Goal: Task Accomplishment & Management: Manage account settings

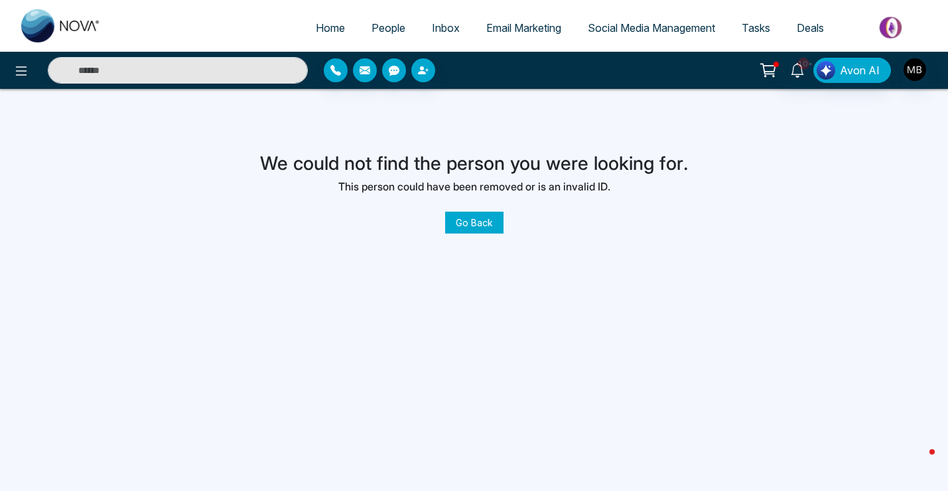
click at [450, 216] on link "Go Back" at bounding box center [474, 223] width 58 height 22
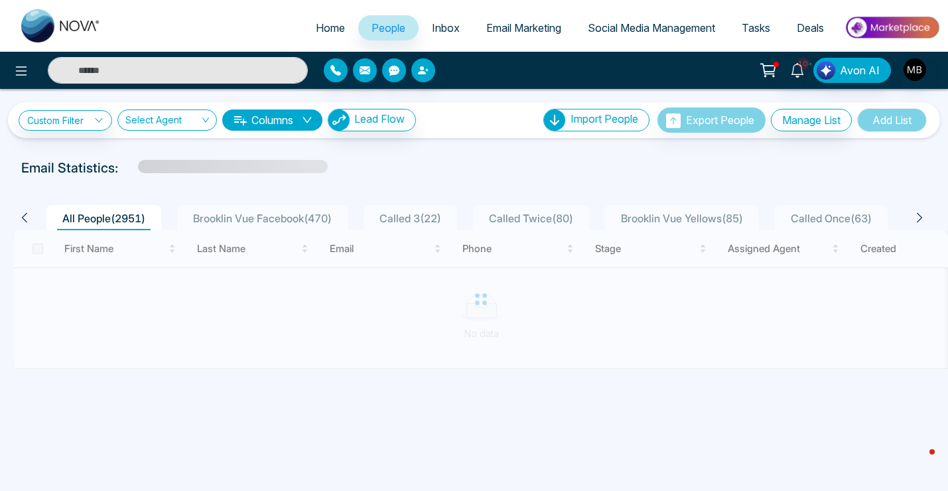
click at [123, 222] on span "All People ( 2951 )" at bounding box center [104, 218] width 94 height 13
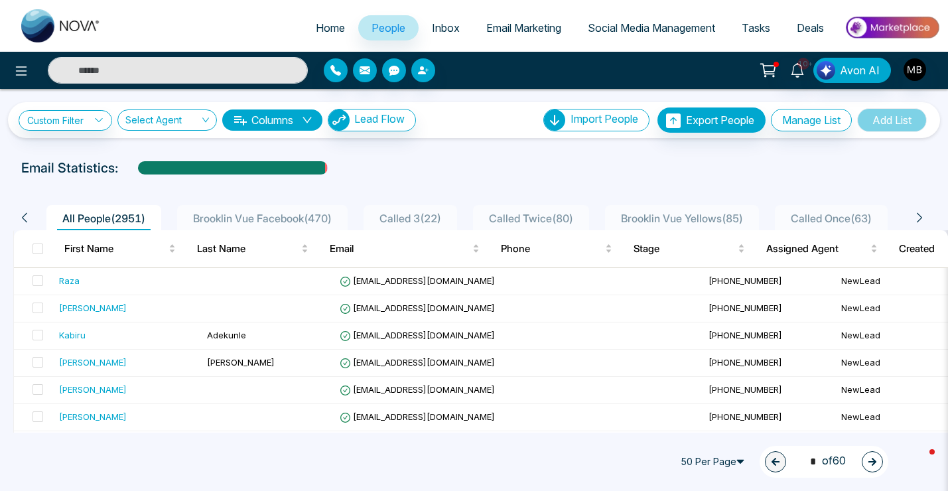
click at [911, 214] on div "All People ( 2951 ) [PERSON_NAME] Facebook ( 470 ) Called 3 ( 22 ) Called Twice…" at bounding box center [469, 217] width 913 height 25
click at [919, 215] on icon at bounding box center [919, 218] width 5 height 10
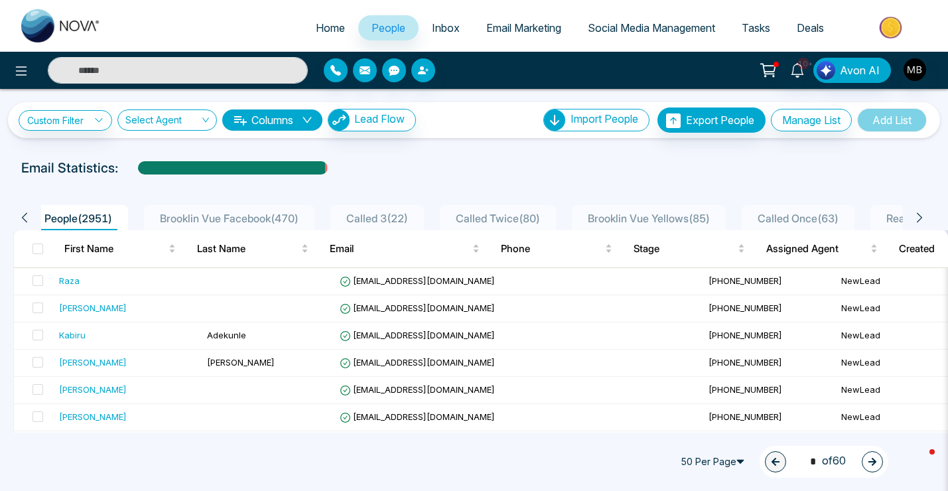
scroll to position [0, 66]
click at [919, 215] on icon at bounding box center [919, 218] width 5 height 10
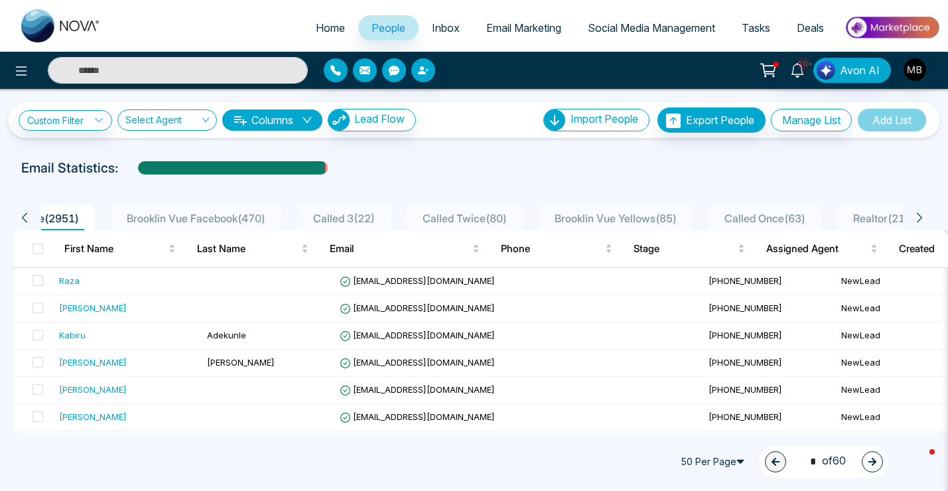
scroll to position [0, 132]
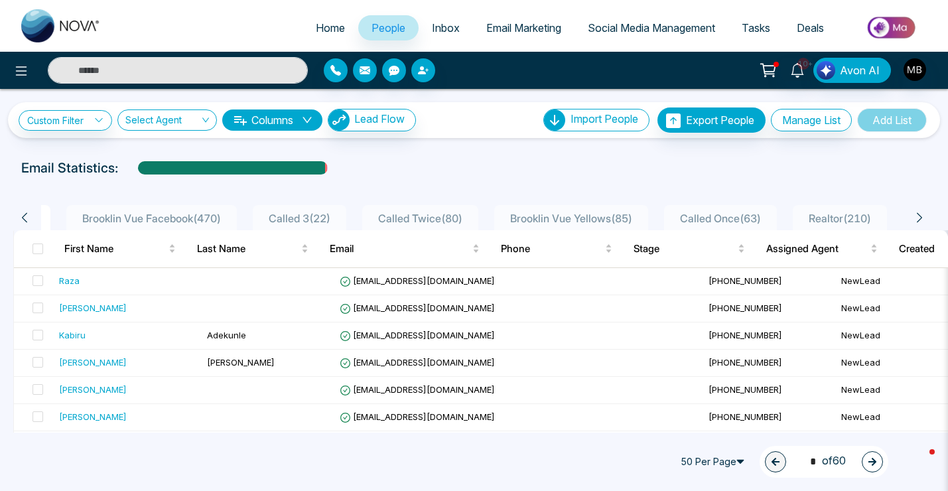
click at [919, 215] on icon at bounding box center [919, 218] width 5 height 10
click at [23, 215] on icon at bounding box center [25, 218] width 12 height 12
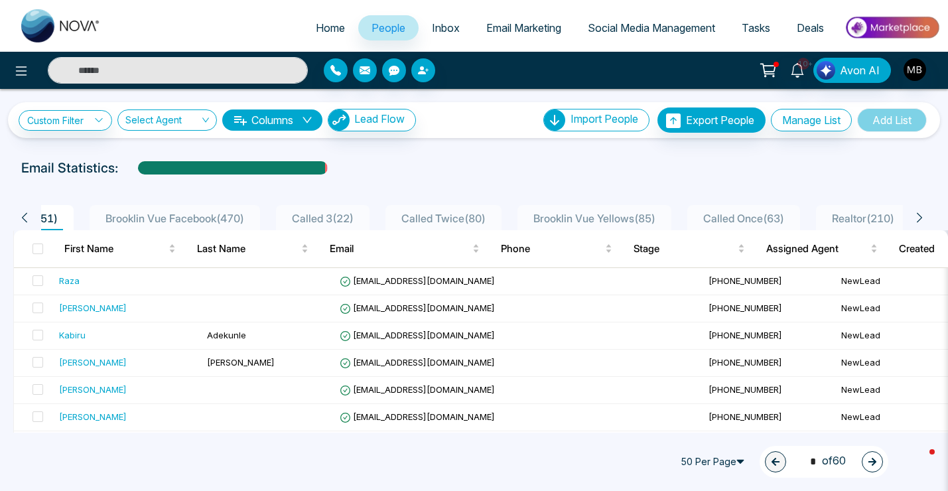
click at [23, 215] on icon at bounding box center [25, 218] width 12 height 12
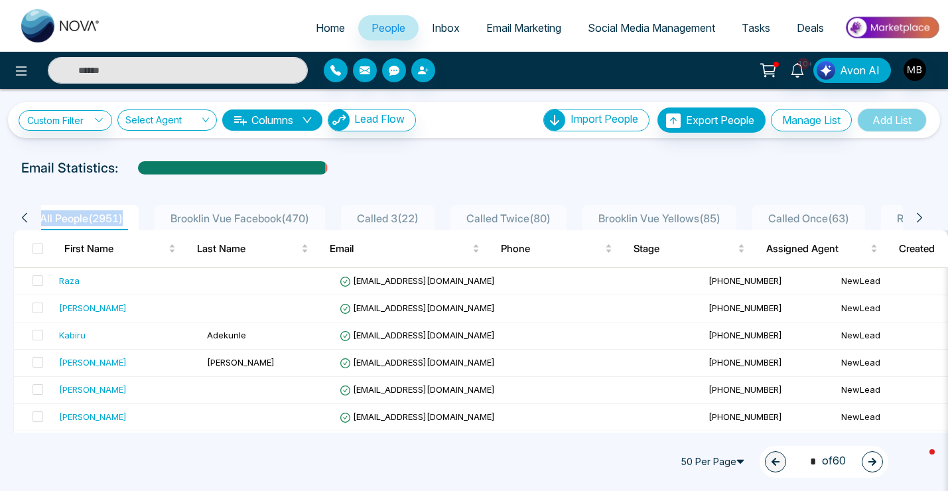
click at [23, 215] on icon at bounding box center [25, 218] width 12 height 12
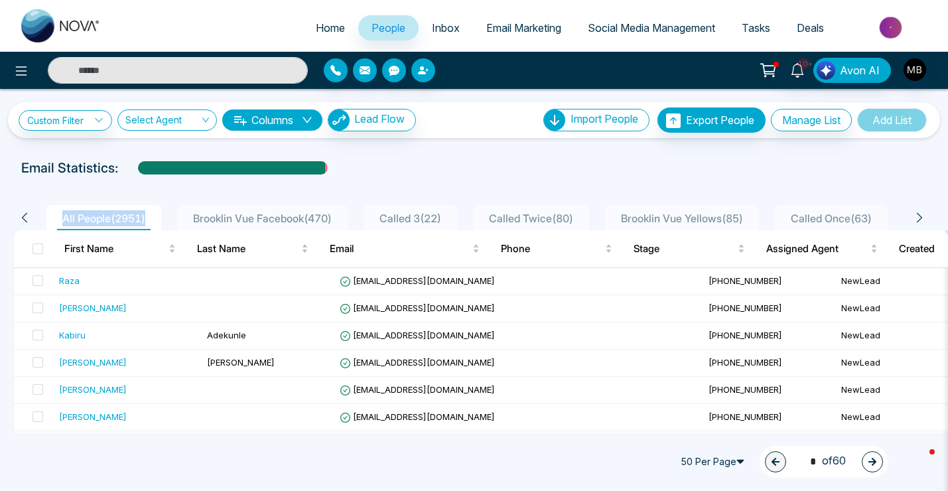
click at [23, 215] on icon at bounding box center [25, 218] width 12 height 12
click at [72, 221] on span "All People ( 2951 )" at bounding box center [104, 218] width 94 height 13
click at [432, 31] on span "Inbox" at bounding box center [446, 27] width 28 height 13
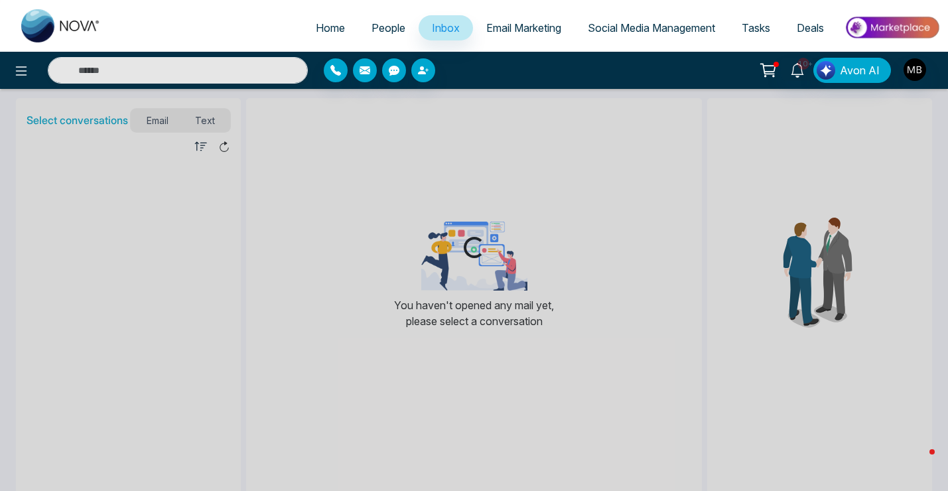
click at [382, 28] on span "People" at bounding box center [389, 27] width 34 height 13
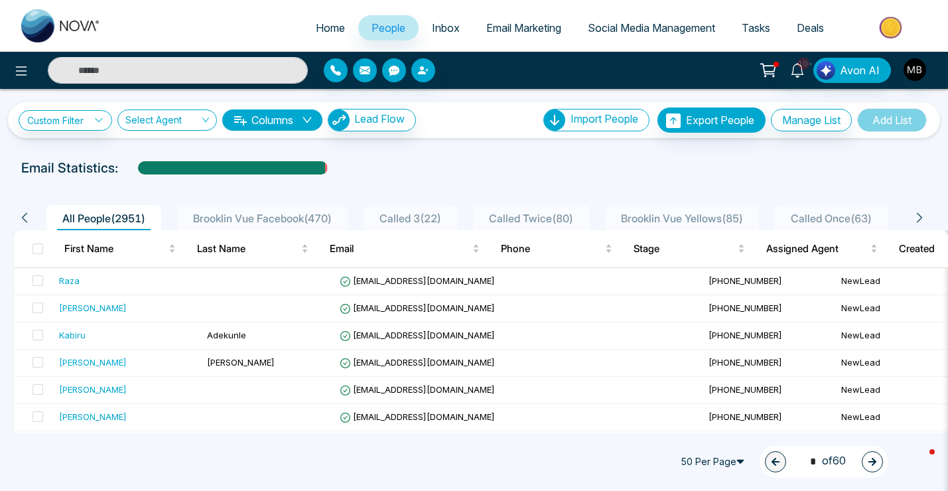
click at [329, 26] on span "Home" at bounding box center [330, 27] width 29 height 13
select select "*"
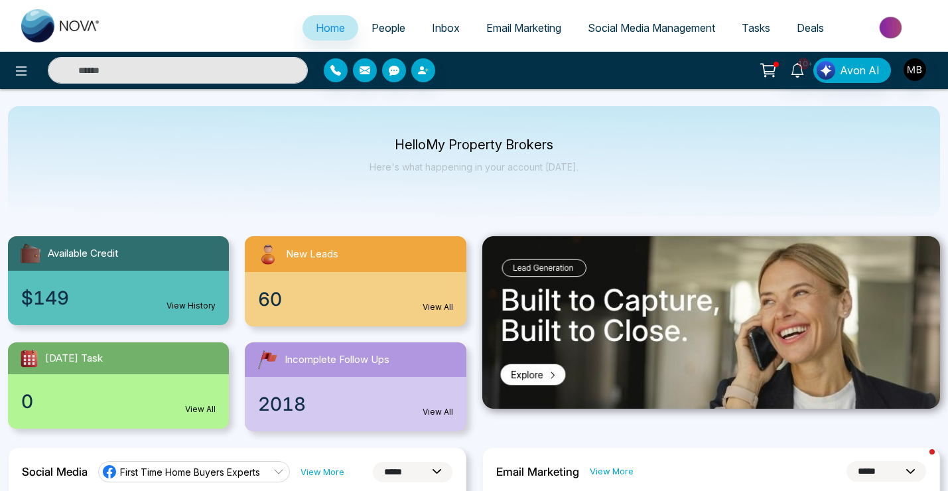
click at [442, 35] on link "Inbox" at bounding box center [446, 27] width 54 height 25
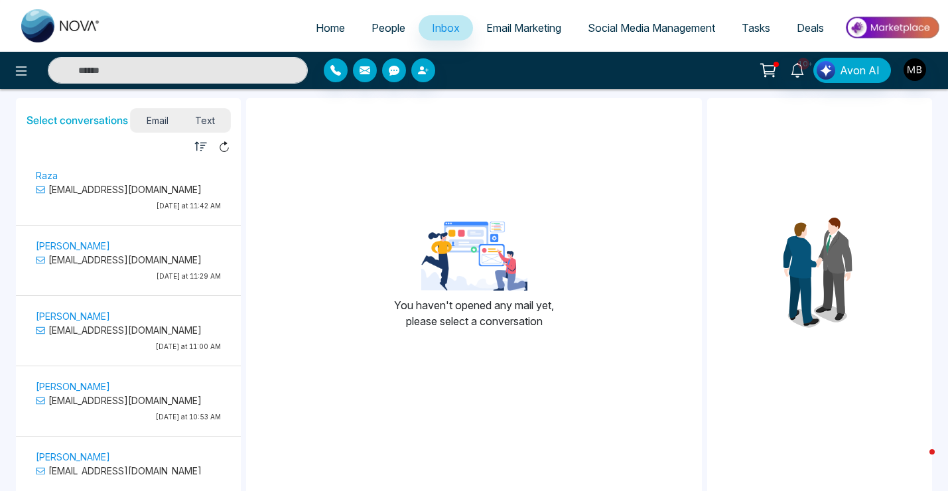
click at [373, 37] on link "People" at bounding box center [388, 27] width 60 height 25
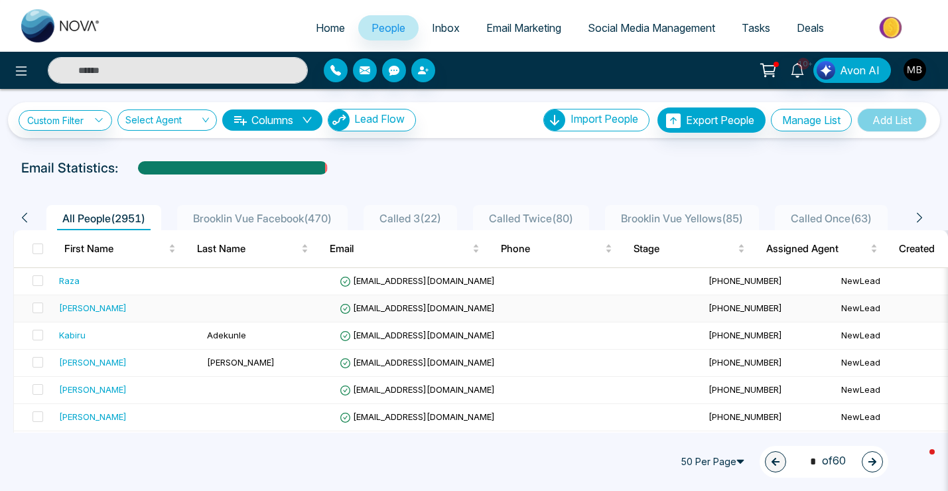
scroll to position [58, 0]
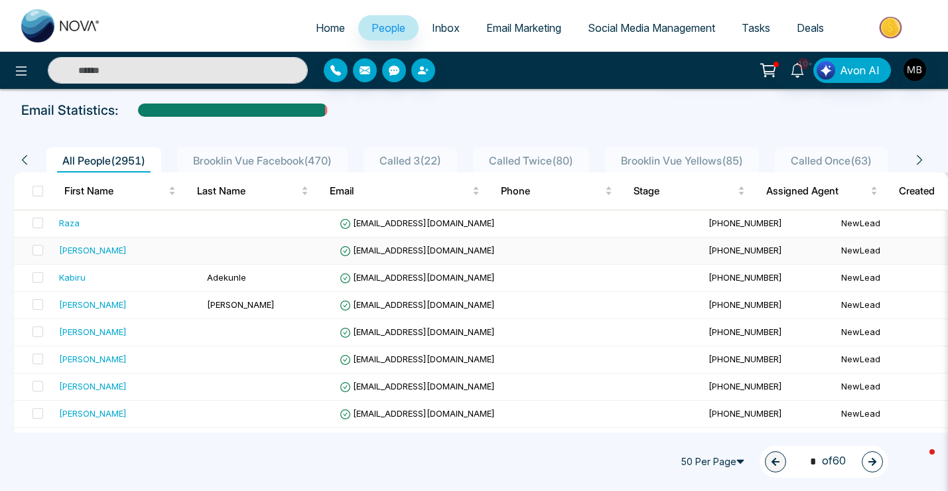
click at [114, 252] on div "[PERSON_NAME]" at bounding box center [127, 250] width 137 height 13
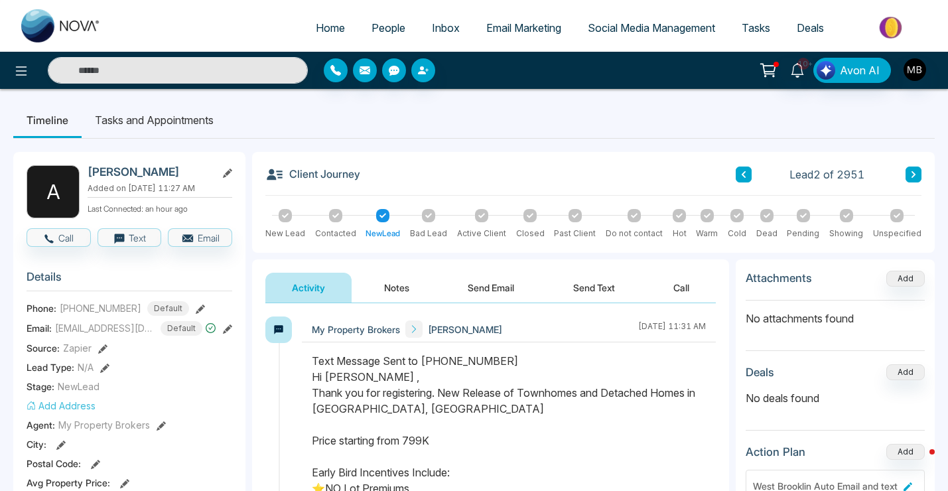
click at [390, 31] on span "People" at bounding box center [389, 27] width 34 height 13
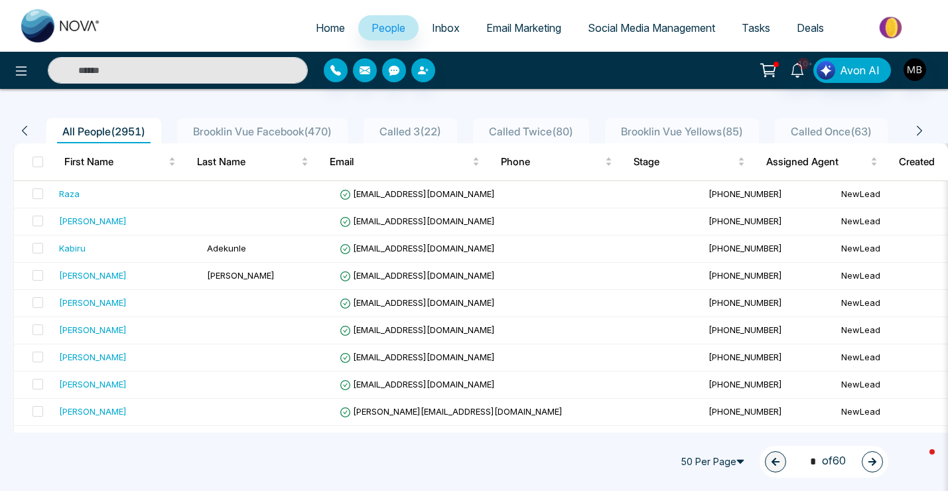
scroll to position [174, 0]
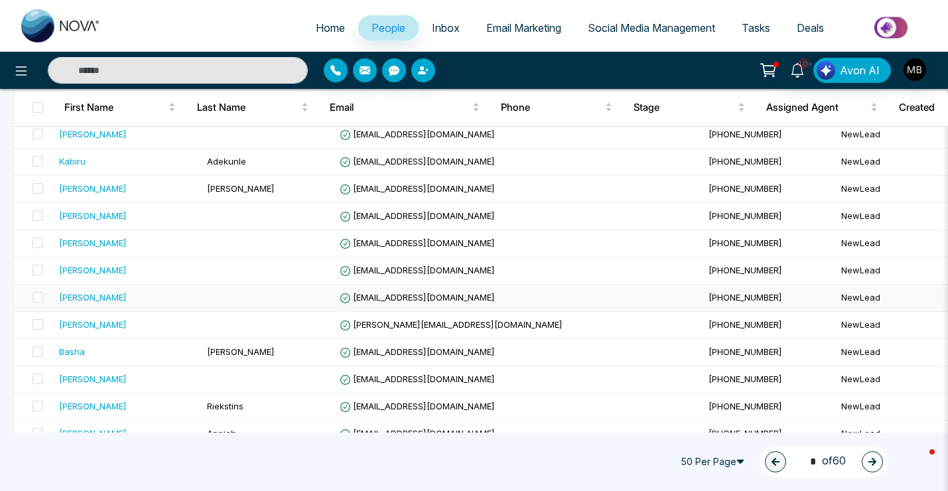
click at [114, 293] on div "[PERSON_NAME]" at bounding box center [93, 297] width 68 height 13
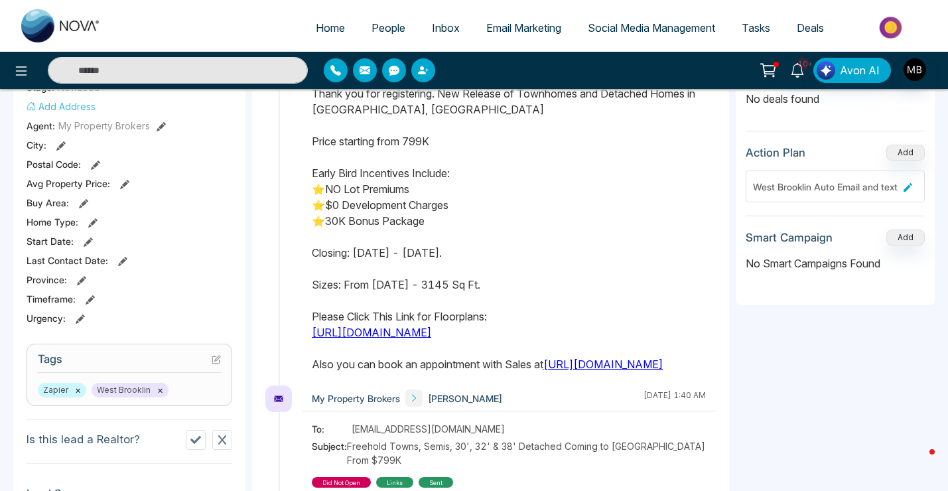
scroll to position [451, 0]
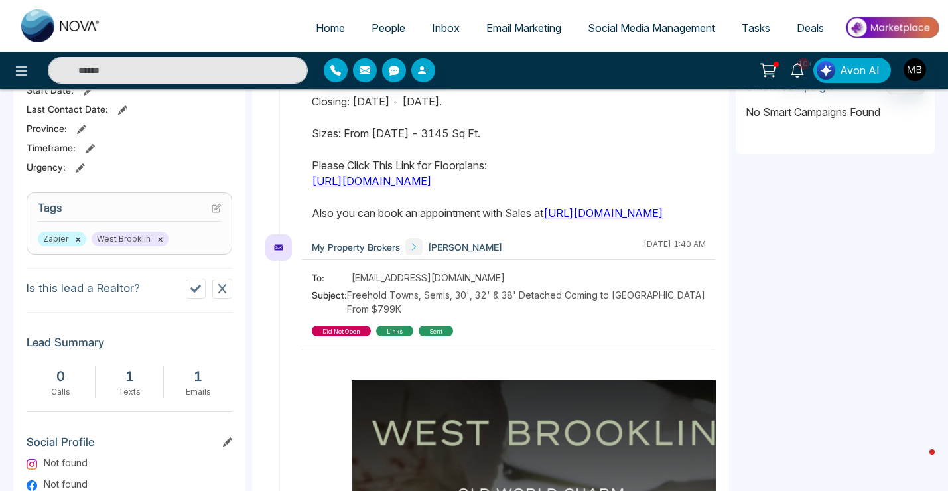
click at [195, 214] on h3 "Tags" at bounding box center [129, 211] width 183 height 21
drag, startPoint x: 190, startPoint y: 212, endPoint x: 192, endPoint y: 220, distance: 8.2
click at [192, 220] on h3 "Tags" at bounding box center [129, 211] width 183 height 21
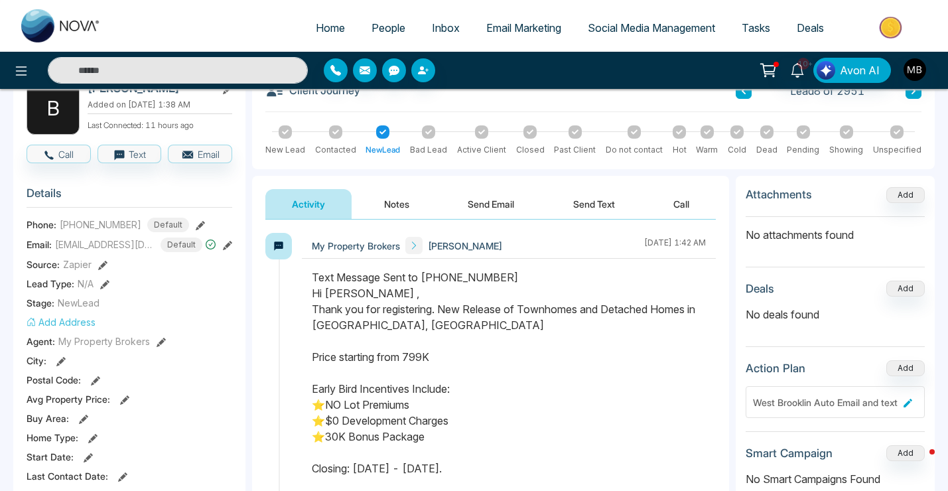
scroll to position [0, 0]
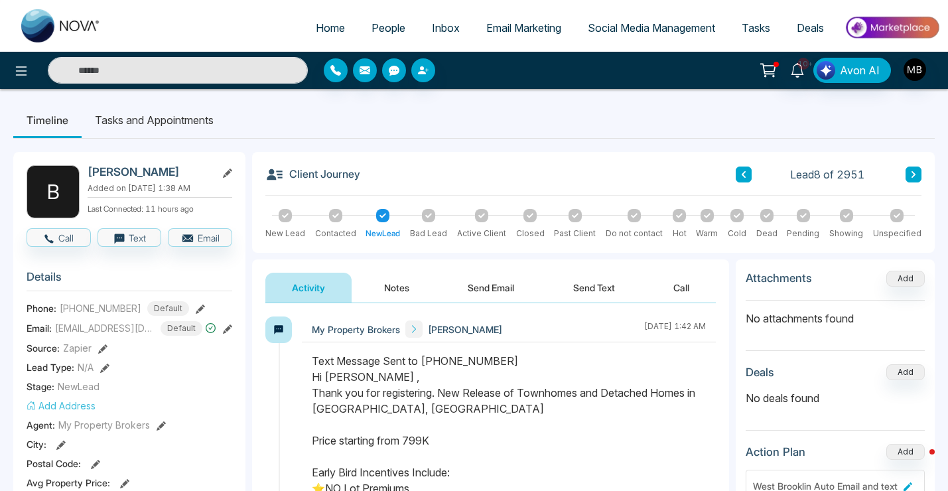
click at [303, 29] on link "Home" at bounding box center [331, 27] width 56 height 25
select select "*"
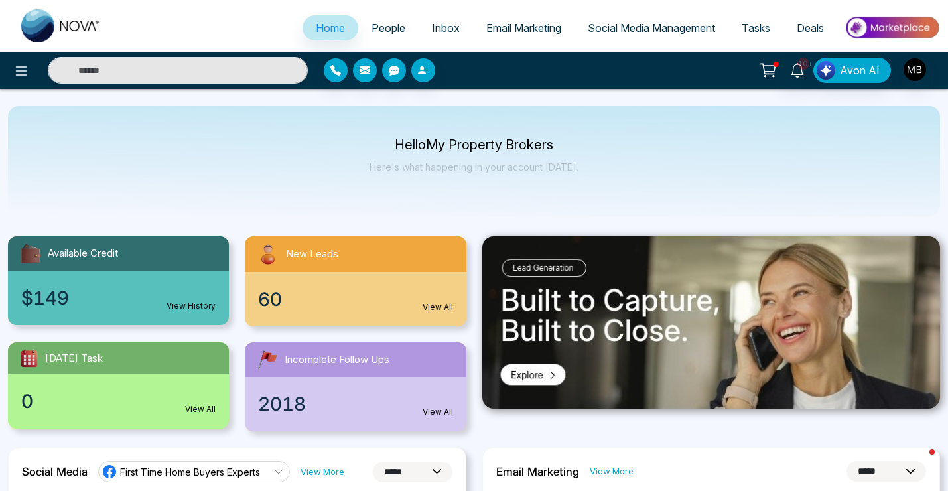
click at [331, 248] on span "New Leads" at bounding box center [312, 254] width 52 height 15
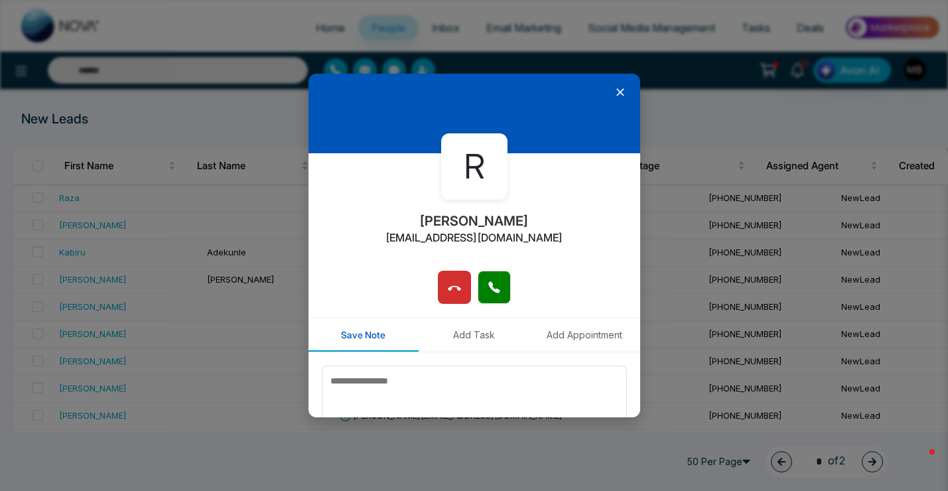
click at [619, 93] on icon at bounding box center [621, 92] width 8 height 8
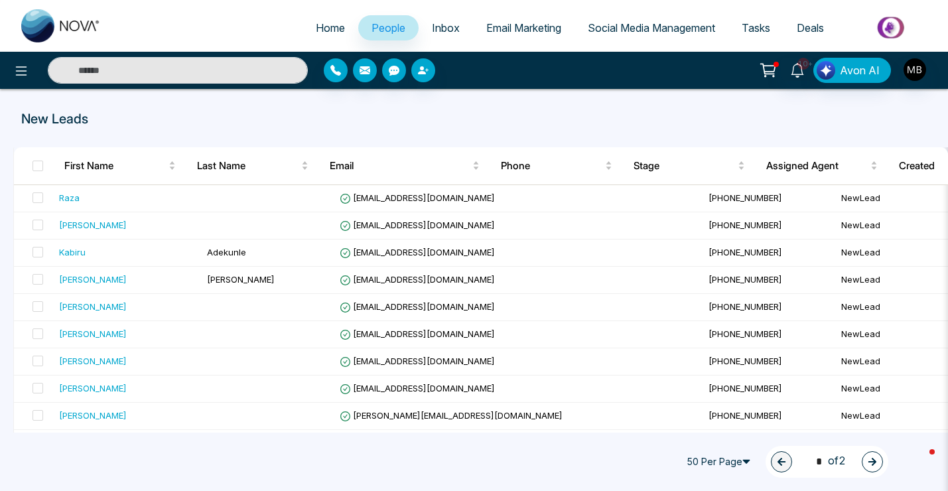
click at [336, 27] on link "Home" at bounding box center [331, 27] width 56 height 25
select select "*"
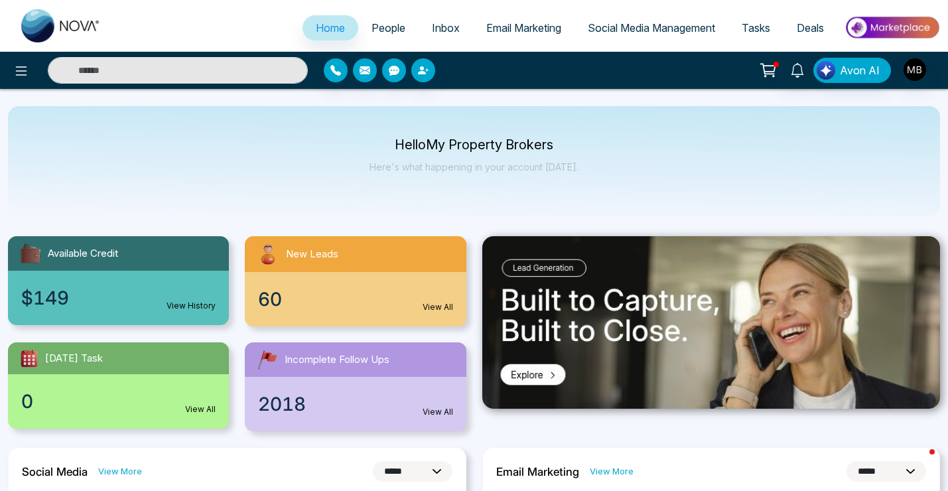
click at [377, 33] on span "People" at bounding box center [389, 27] width 34 height 13
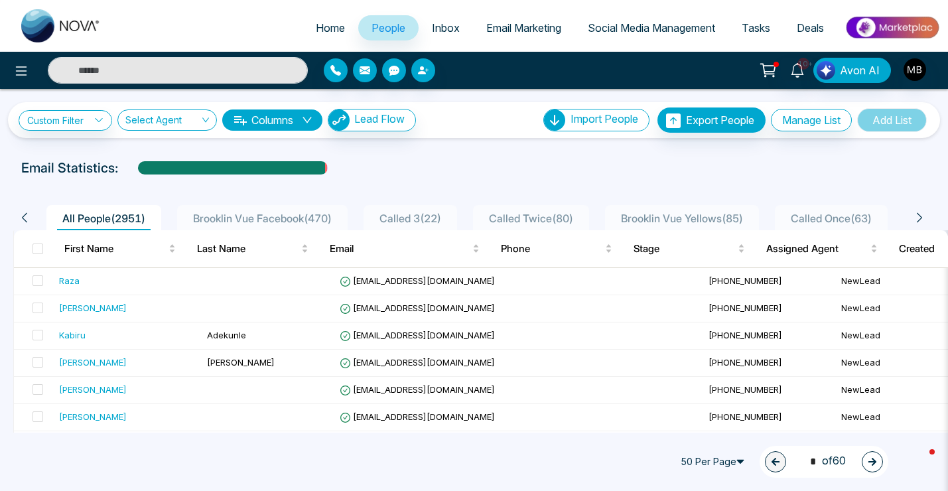
click at [432, 33] on span "Inbox" at bounding box center [446, 27] width 28 height 13
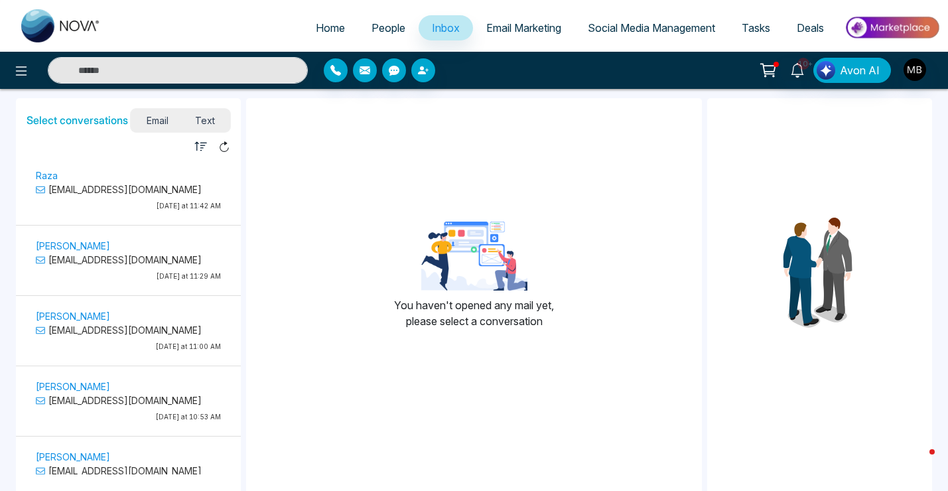
click at [375, 29] on span "People" at bounding box center [389, 27] width 34 height 13
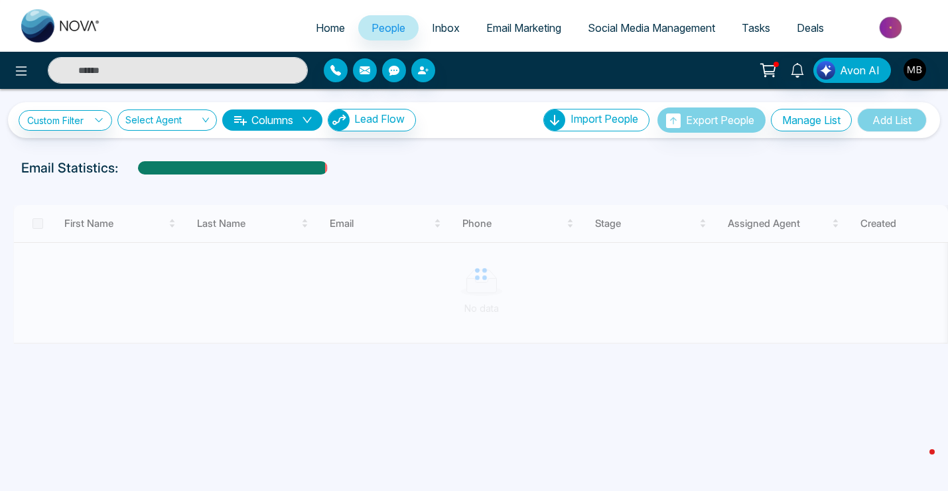
click at [432, 28] on span "Inbox" at bounding box center [446, 27] width 28 height 13
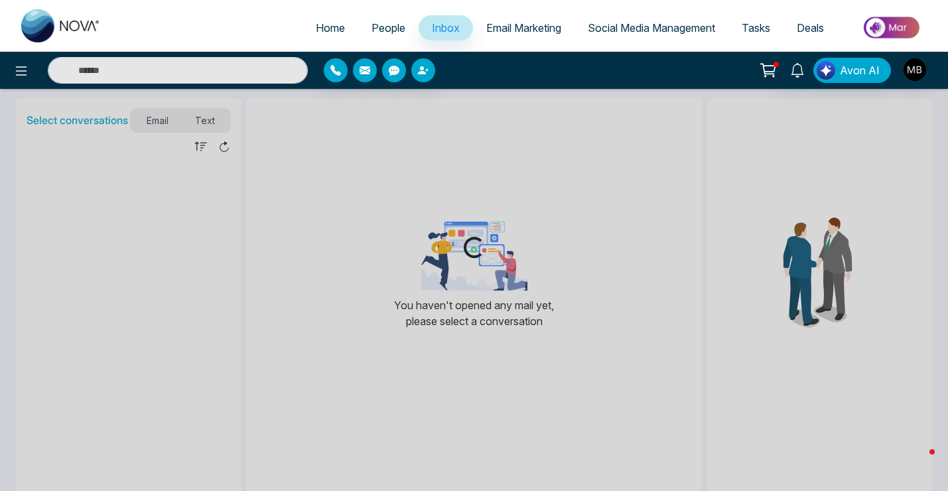
click at [188, 126] on div "Loading..." at bounding box center [474, 245] width 948 height 491
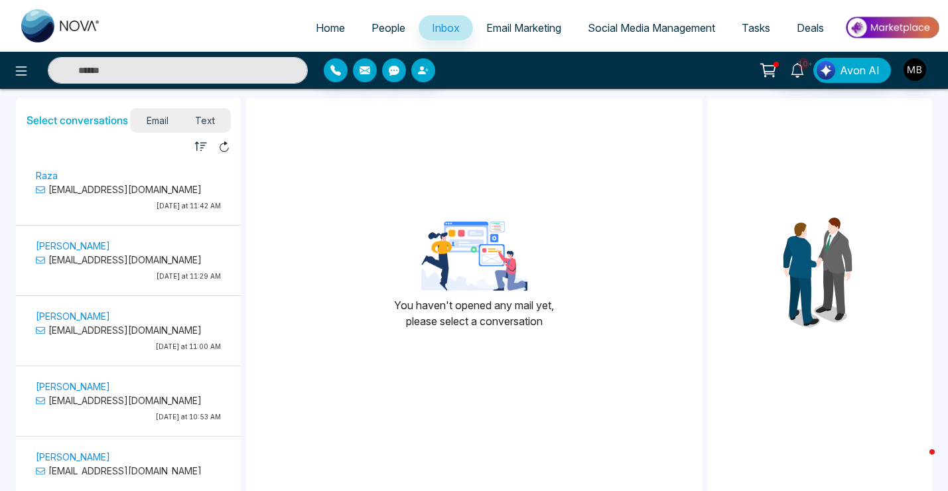
click at [207, 121] on div "Home People Inbox Email Marketing Social Media Management Tasks Deals 10+ Avon …" at bounding box center [474, 245] width 948 height 491
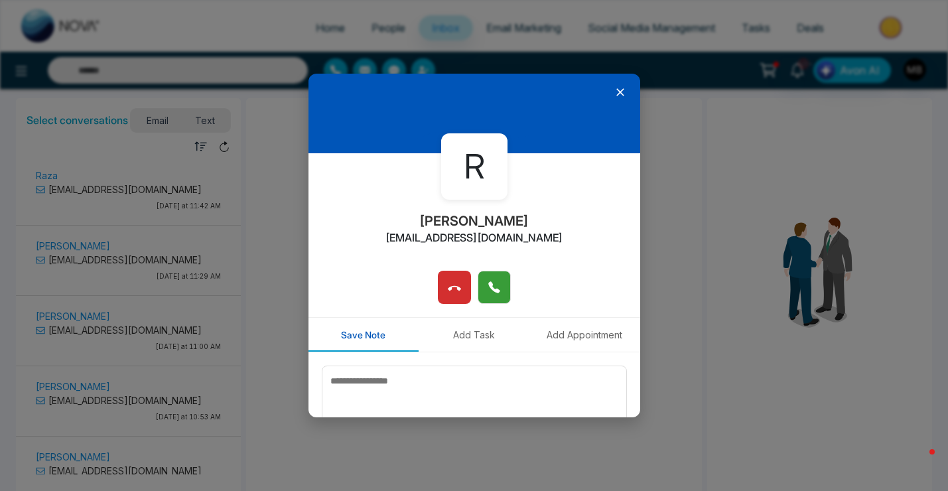
click at [490, 295] on span at bounding box center [494, 286] width 13 height 20
click at [552, 124] on div at bounding box center [475, 114] width 332 height 80
click at [619, 92] on icon at bounding box center [620, 92] width 13 height 13
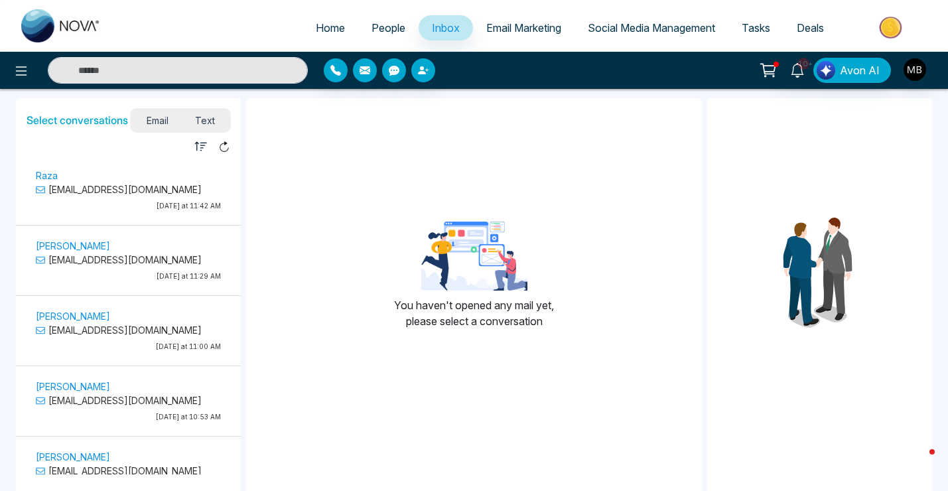
click at [384, 12] on ul "Home People Inbox Email Marketing Social Media Management Tasks Deals" at bounding box center [527, 29] width 826 height 37
click at [384, 21] on span "People" at bounding box center [389, 27] width 34 height 13
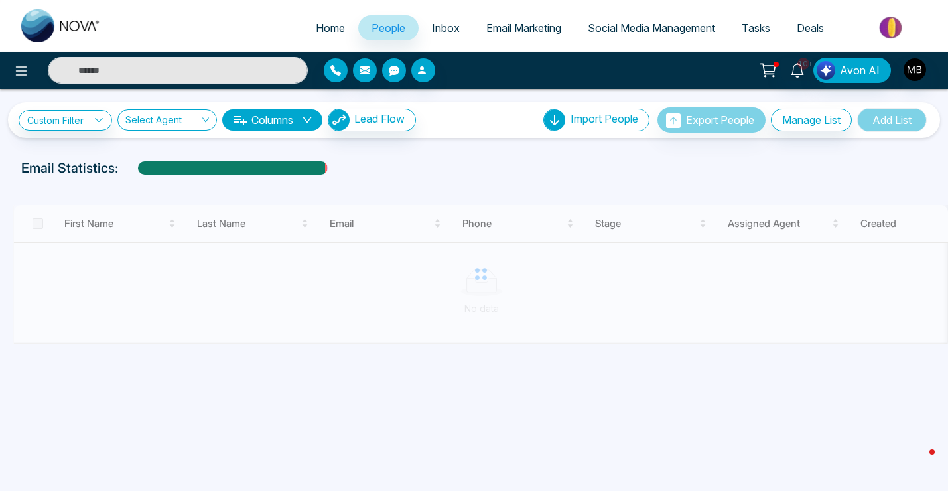
click at [320, 26] on span "Home" at bounding box center [330, 27] width 29 height 13
select select "*"
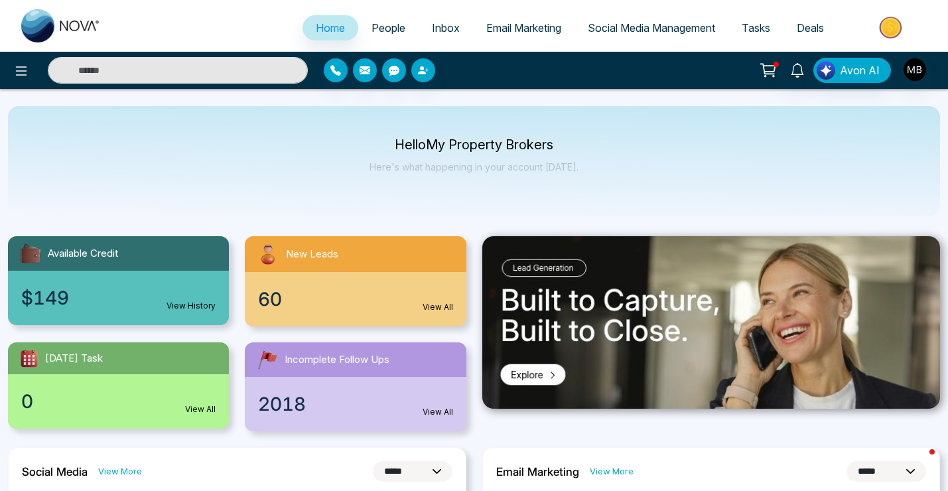
click at [263, 261] on img at bounding box center [268, 254] width 25 height 25
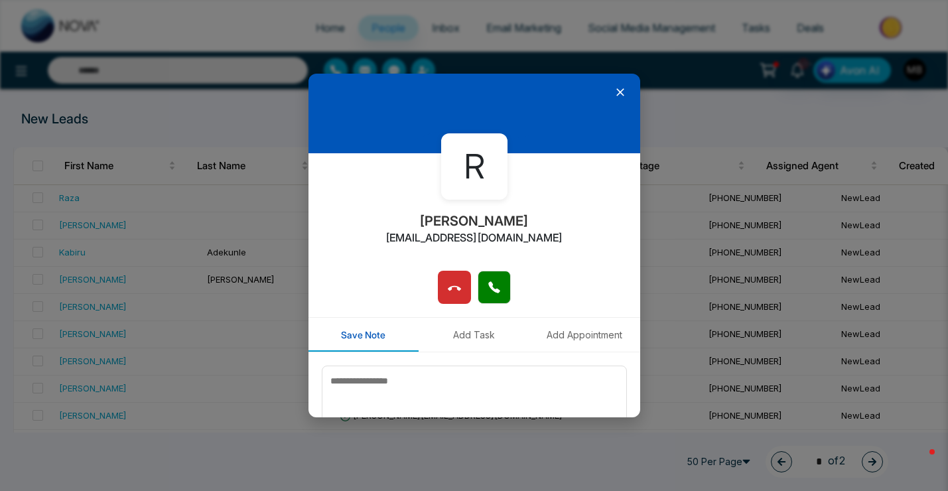
click at [273, 32] on div "R [PERSON_NAME] [EMAIL_ADDRESS][DOMAIN_NAME] Save Note Add Task Add Appointment…" at bounding box center [474, 245] width 948 height 491
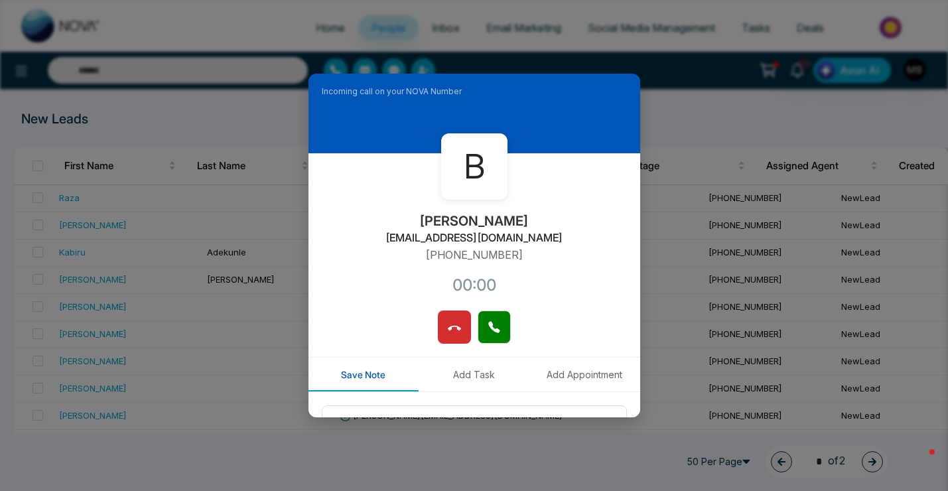
click at [254, 117] on div "Incoming call on your NOVA Number B [PERSON_NAME] [EMAIL_ADDRESS][DOMAIN_NAME] …" at bounding box center [474, 245] width 948 height 491
click at [315, 35] on div "Incoming call on your NOVA Number B [PERSON_NAME] [EMAIL_ADDRESS][DOMAIN_NAME] …" at bounding box center [474, 245] width 948 height 491
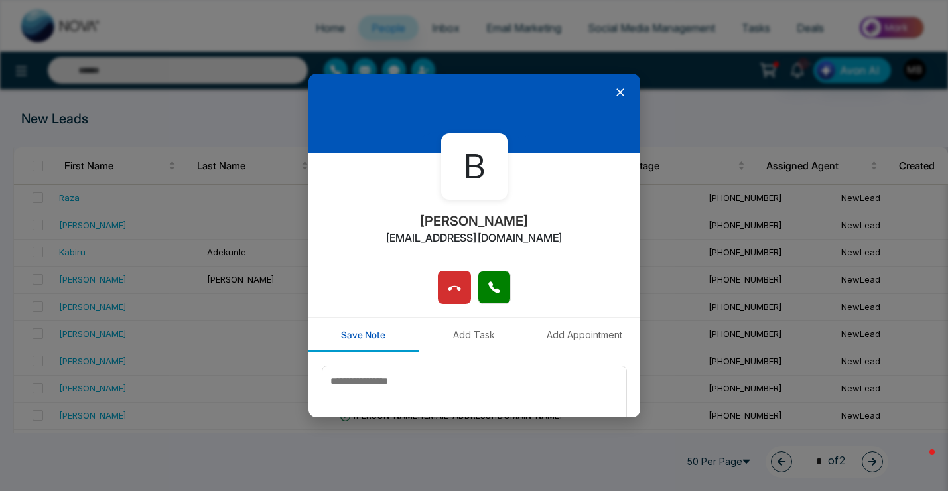
click at [618, 96] on icon at bounding box center [620, 92] width 13 height 13
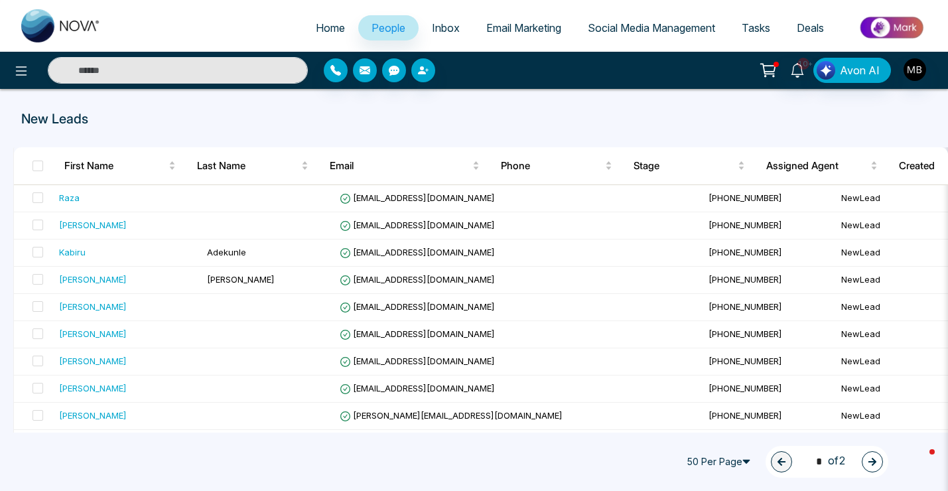
click at [316, 28] on span "Home" at bounding box center [330, 27] width 29 height 13
select select "*"
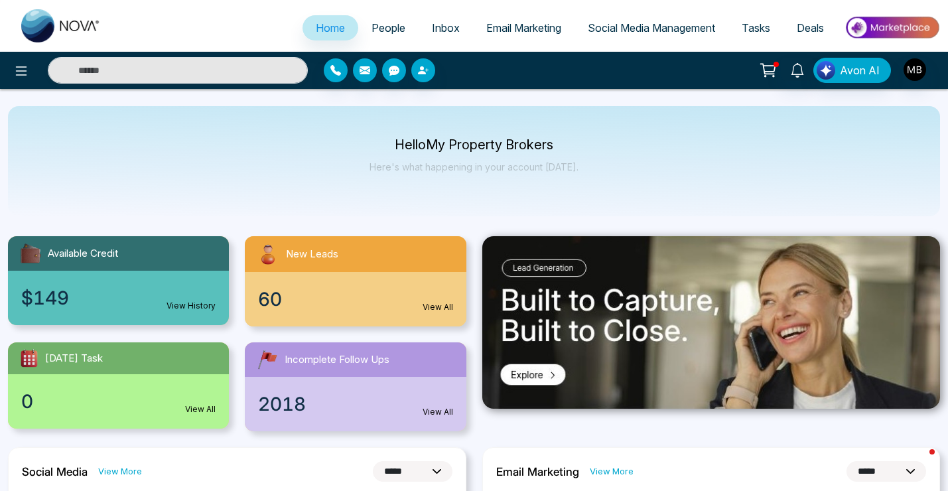
click at [400, 29] on link "People" at bounding box center [388, 27] width 60 height 25
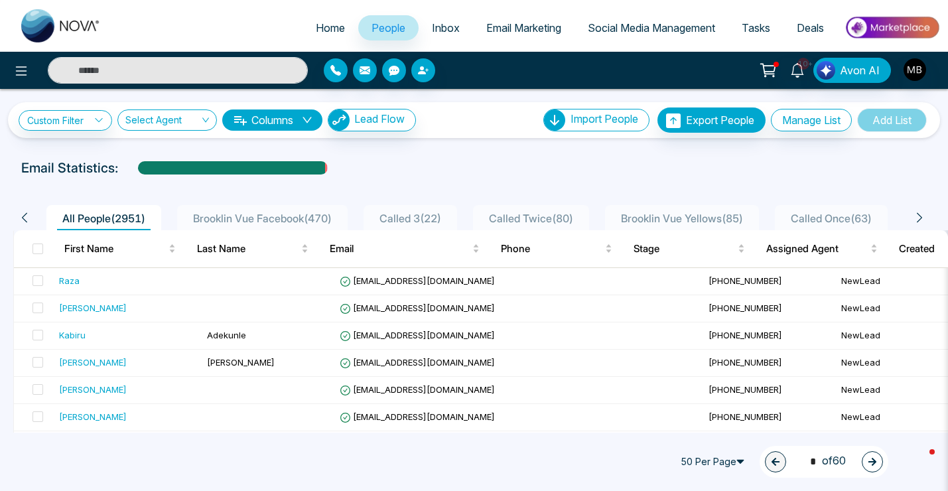
click at [917, 213] on icon at bounding box center [919, 218] width 5 height 10
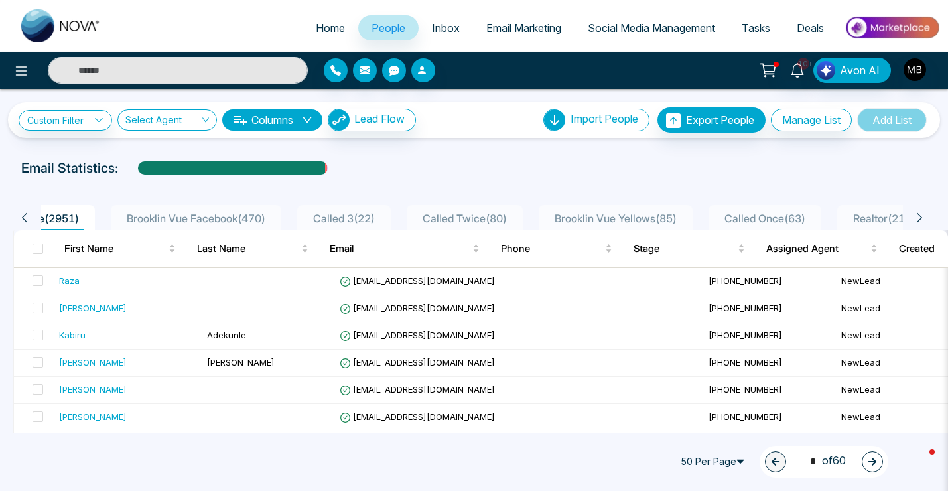
click at [917, 213] on icon at bounding box center [919, 218] width 5 height 10
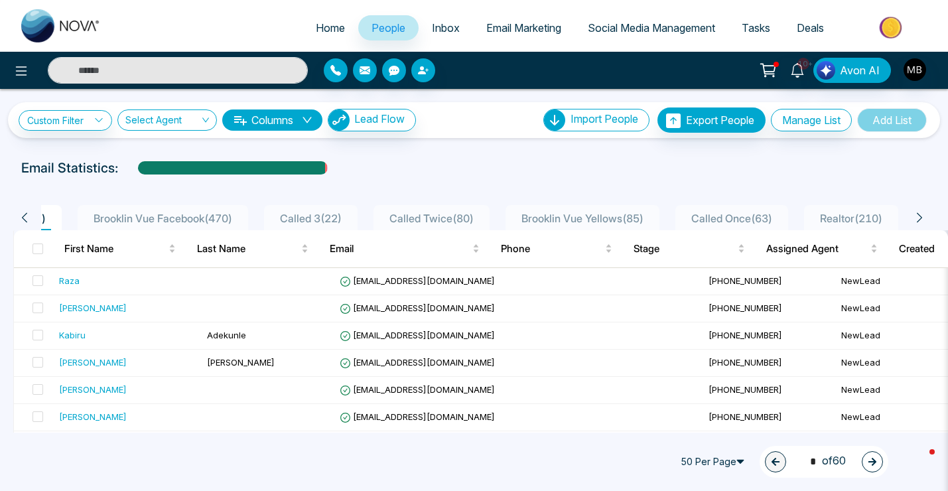
scroll to position [0, 132]
click at [917, 213] on icon at bounding box center [919, 218] width 5 height 10
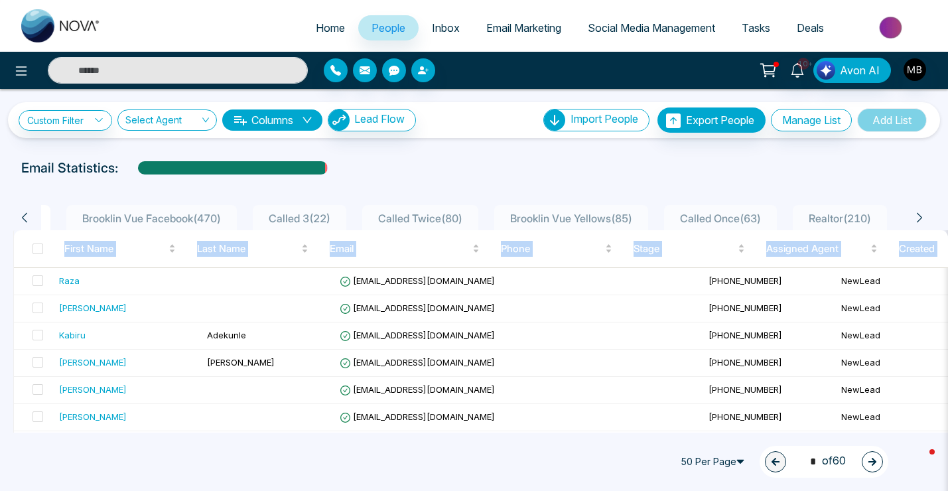
click at [917, 213] on icon at bounding box center [919, 218] width 5 height 10
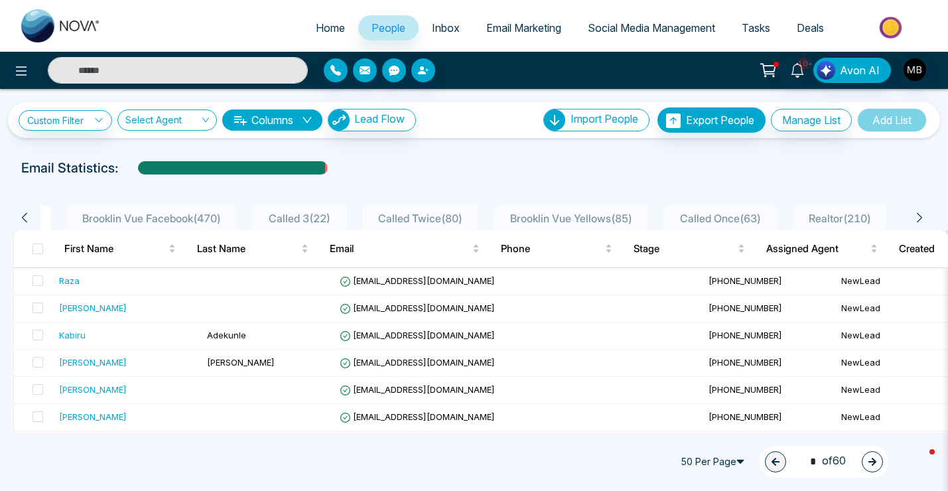
click at [917, 214] on icon at bounding box center [920, 218] width 12 height 12
click at [23, 210] on div "All People ( 2951 ) [PERSON_NAME] Facebook ( 470 ) Called 3 ( 22 ) Called Twice…" at bounding box center [469, 217] width 913 height 25
click at [23, 212] on icon at bounding box center [25, 218] width 12 height 12
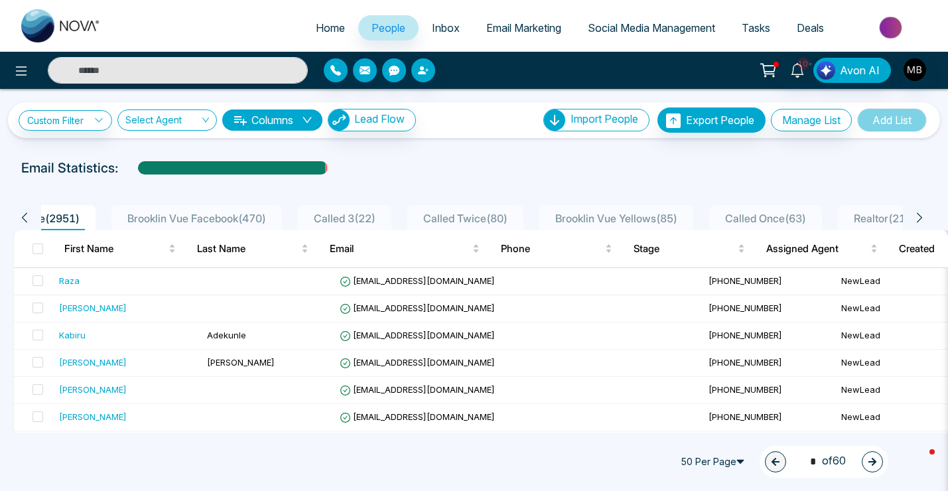
click at [23, 212] on icon at bounding box center [25, 218] width 12 height 12
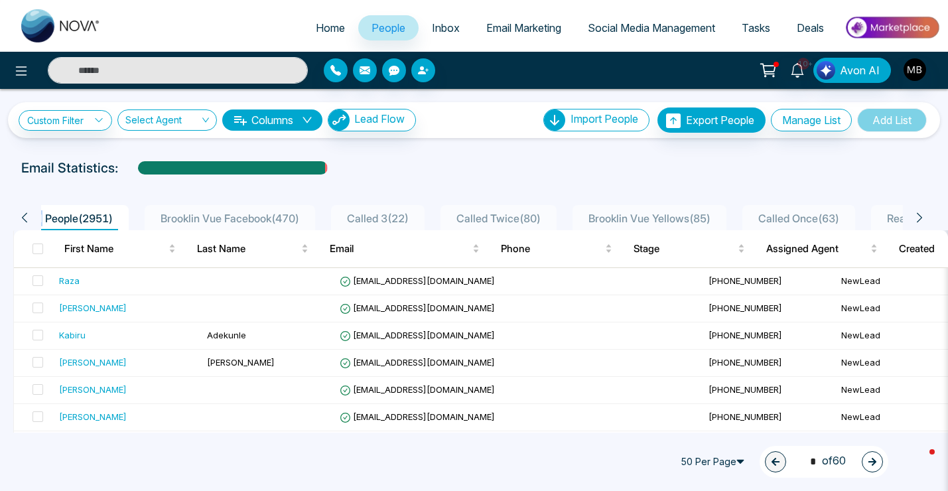
click at [23, 212] on icon at bounding box center [25, 218] width 12 height 12
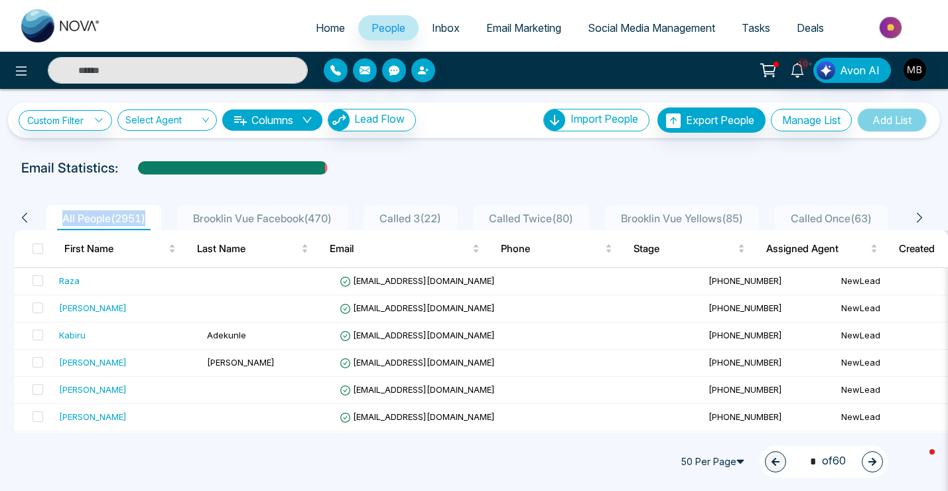
click at [23, 212] on icon at bounding box center [25, 218] width 12 height 12
click at [161, 111] on input "search" at bounding box center [162, 122] width 74 height 25
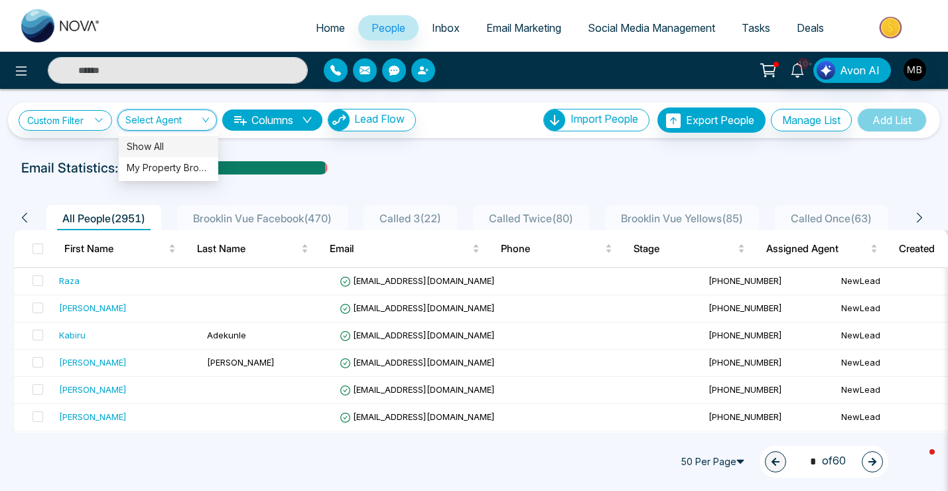
click at [161, 111] on input "search" at bounding box center [162, 122] width 74 height 25
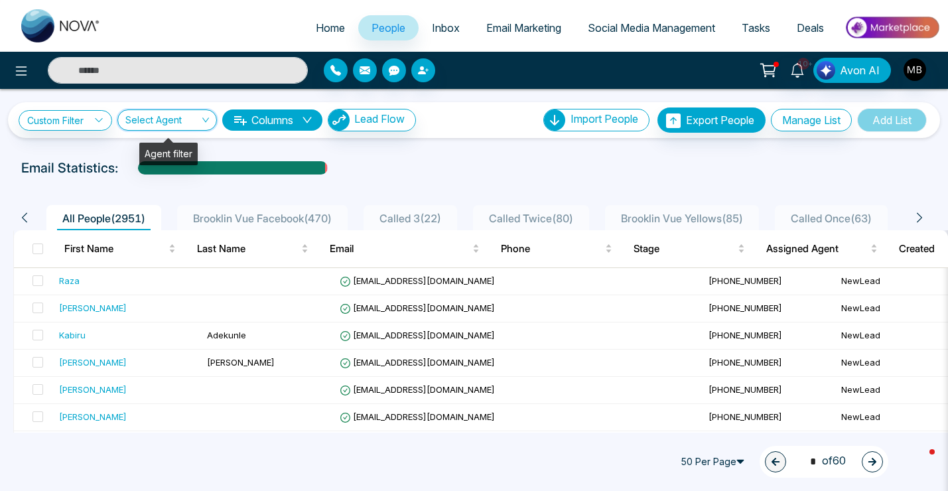
click at [269, 121] on button "Columns" at bounding box center [272, 120] width 100 height 21
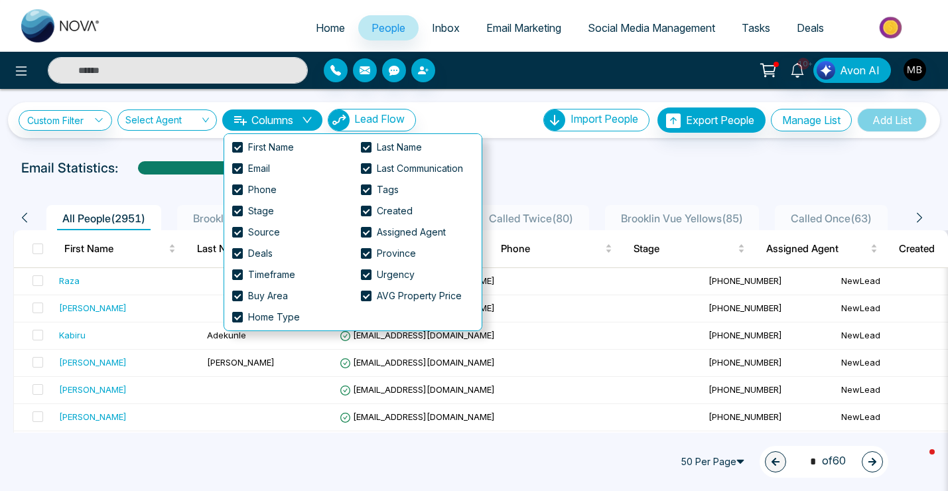
click at [269, 121] on button "Columns" at bounding box center [272, 120] width 100 height 21
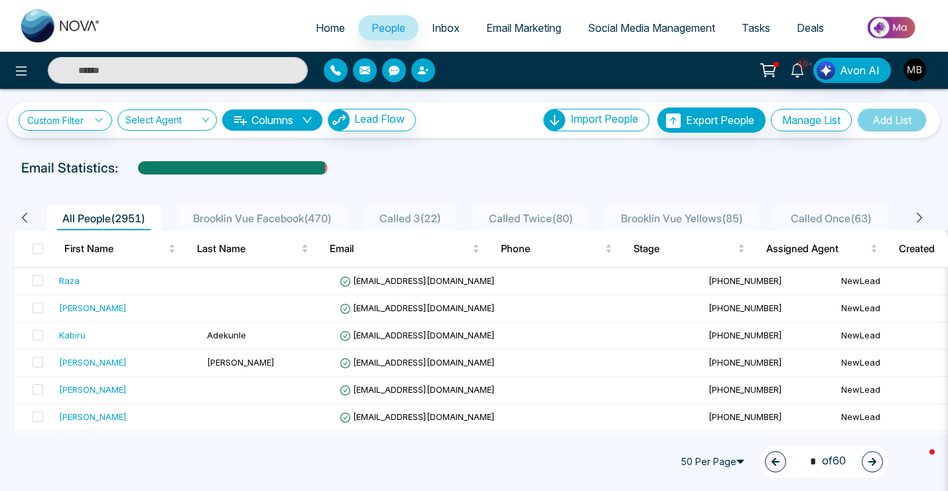
click at [266, 219] on span "Brooklin Vue Facebook ( 470 )" at bounding box center [262, 218] width 149 height 13
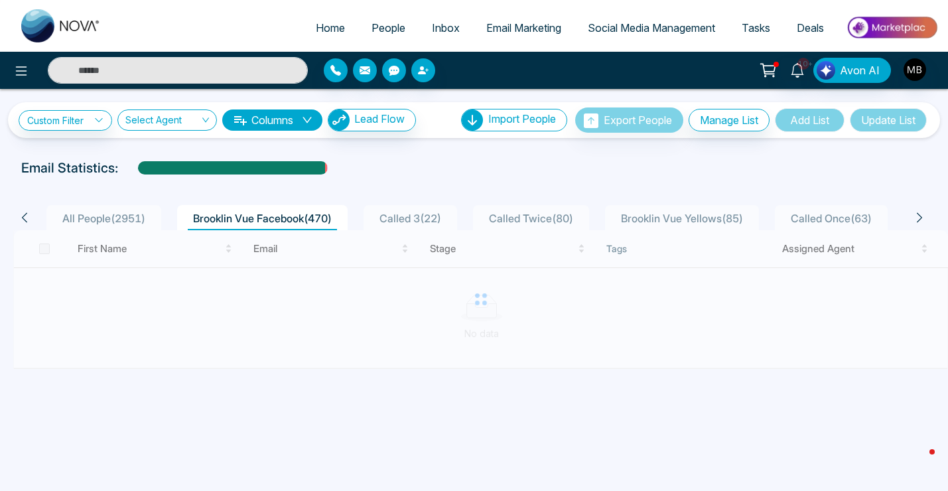
click at [106, 218] on span "All People ( 2951 )" at bounding box center [104, 218] width 94 height 13
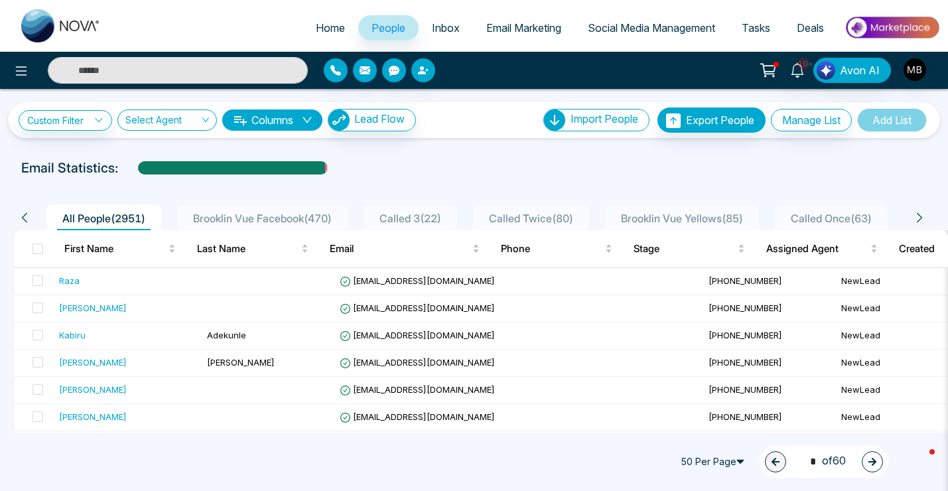
click at [919, 215] on icon at bounding box center [920, 218] width 12 height 12
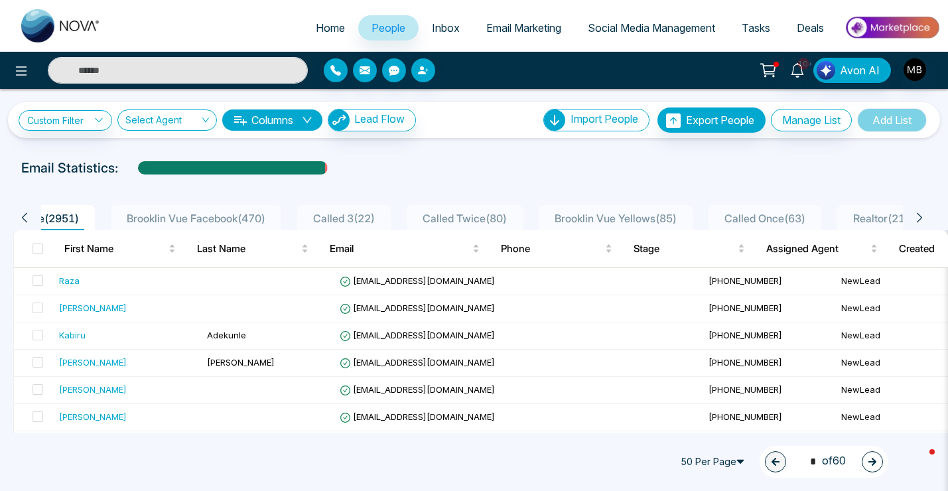
click at [919, 215] on icon at bounding box center [920, 218] width 12 height 12
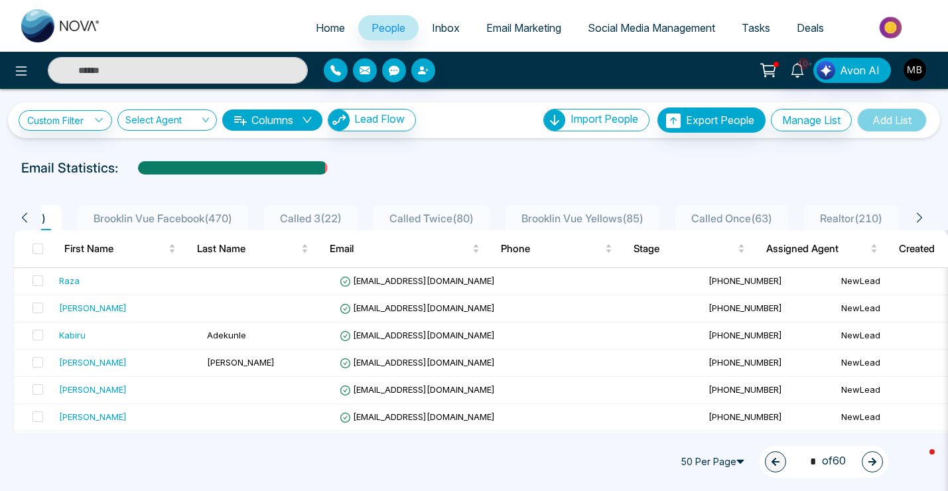
scroll to position [0, 132]
click at [919, 215] on icon at bounding box center [920, 218] width 12 height 12
click at [920, 216] on icon at bounding box center [920, 218] width 12 height 12
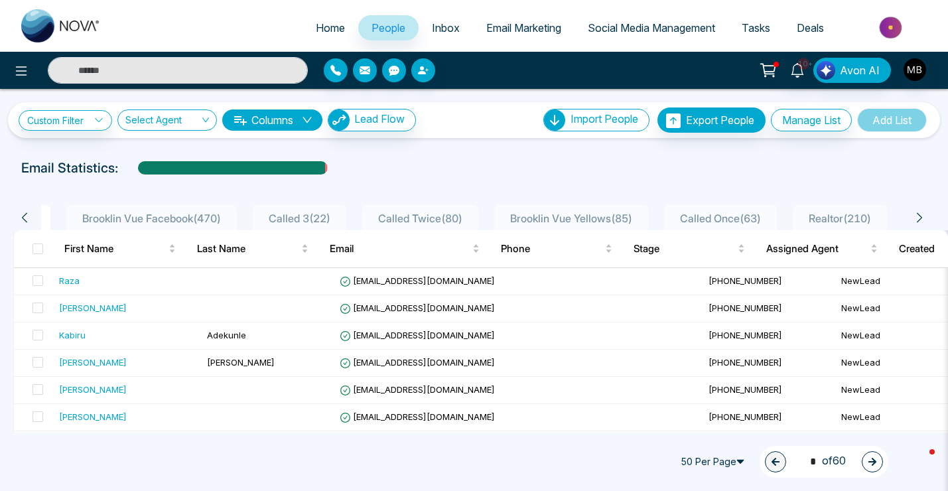
click at [28, 217] on icon at bounding box center [25, 218] width 12 height 12
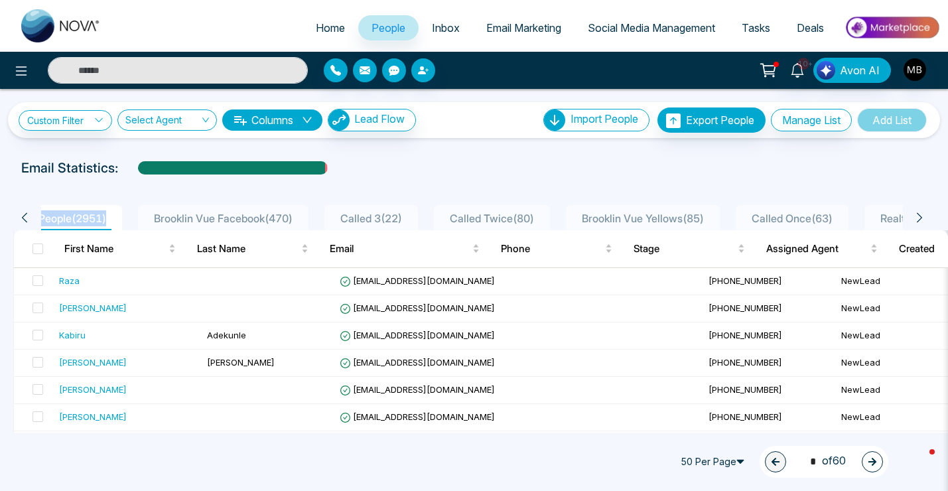
click at [28, 217] on icon at bounding box center [25, 218] width 12 height 12
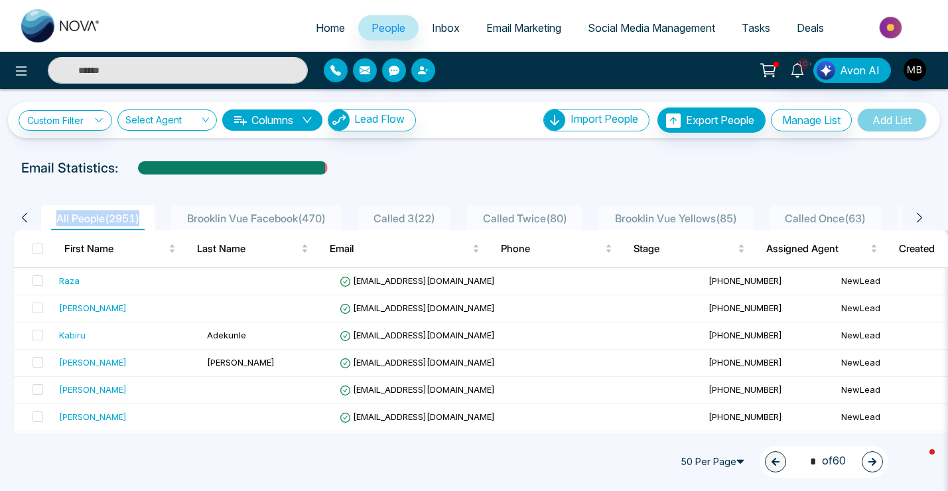
click at [28, 217] on icon at bounding box center [25, 218] width 12 height 12
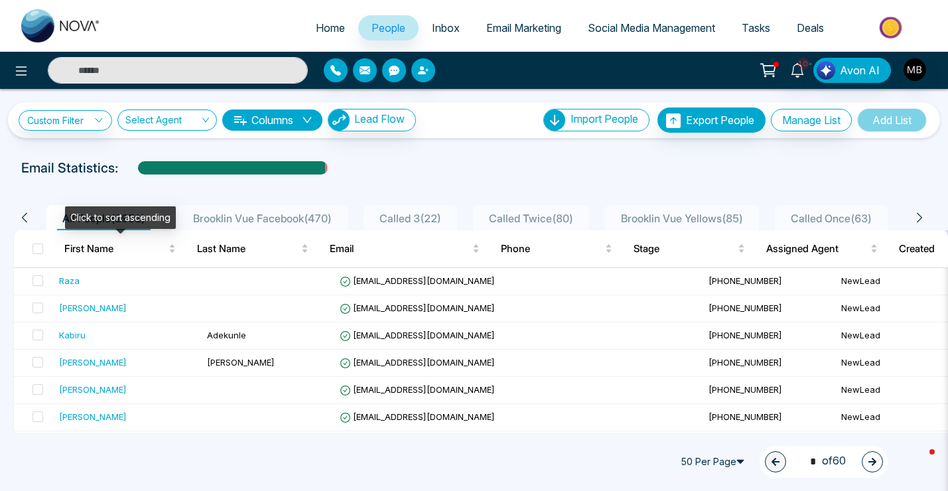
click at [106, 222] on div "Click to sort ascending" at bounding box center [120, 217] width 111 height 23
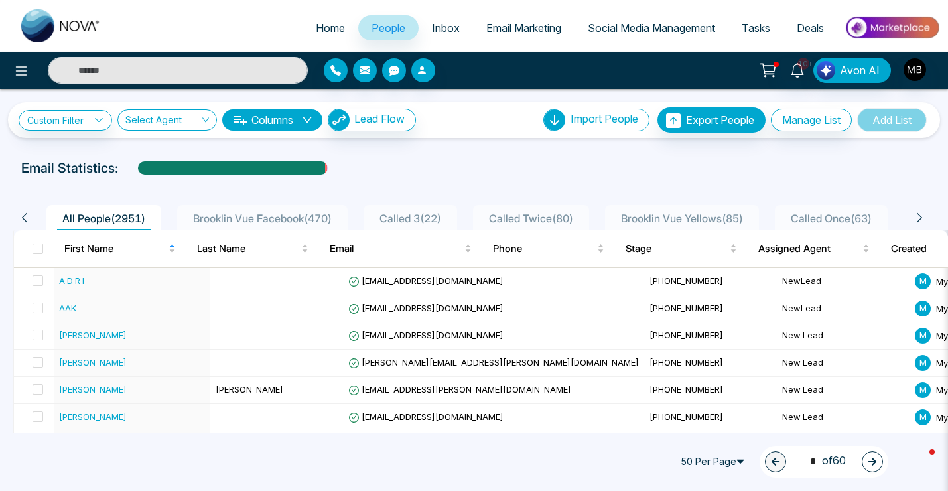
click at [139, 224] on span "All People ( 2951 )" at bounding box center [104, 218] width 94 height 13
click at [285, 222] on span "Brooklin Vue Facebook ( 470 )" at bounding box center [262, 218] width 149 height 13
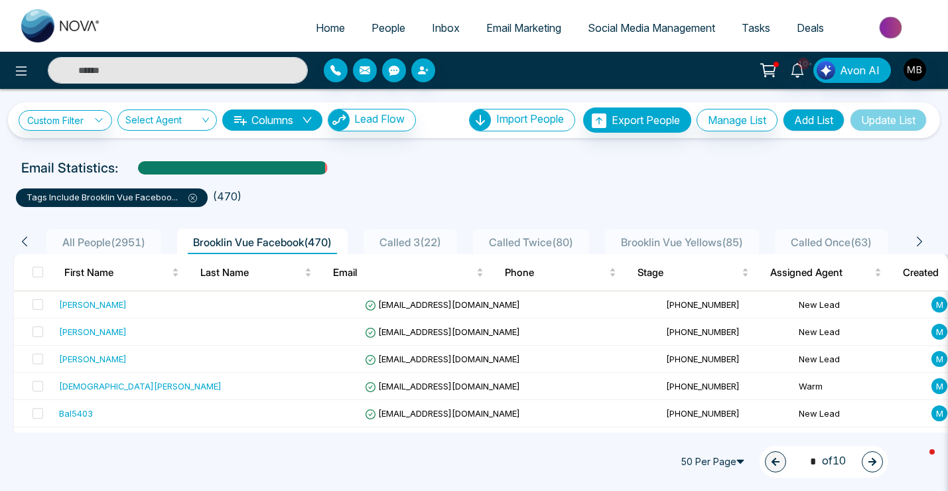
click at [367, 35] on link "People" at bounding box center [388, 27] width 60 height 25
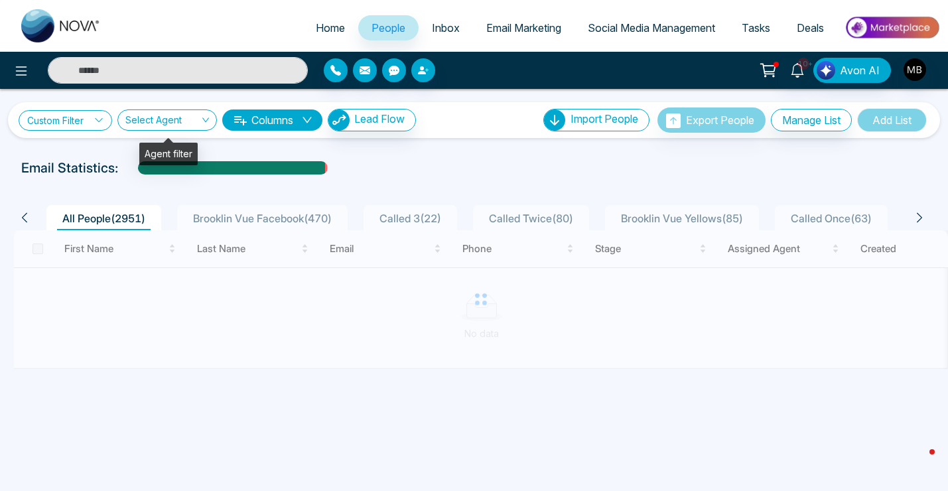
click at [104, 119] on icon at bounding box center [98, 119] width 9 height 9
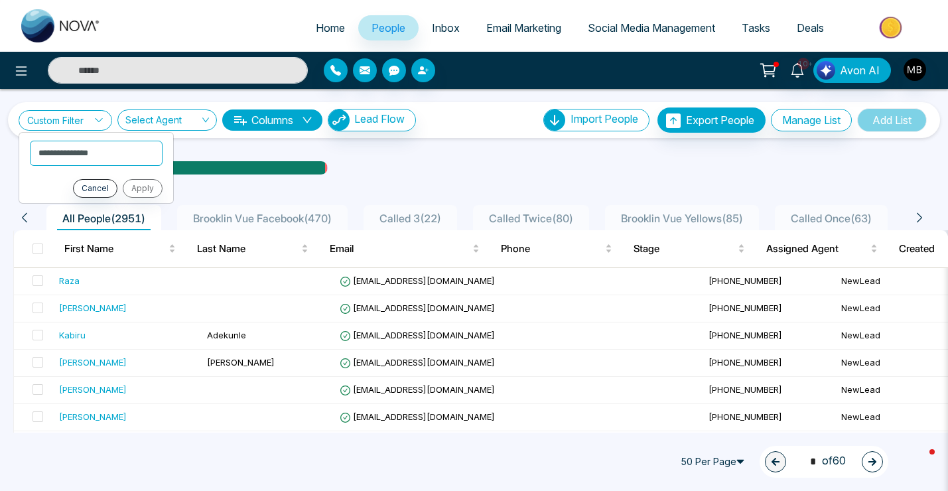
click at [104, 120] on icon at bounding box center [98, 119] width 9 height 9
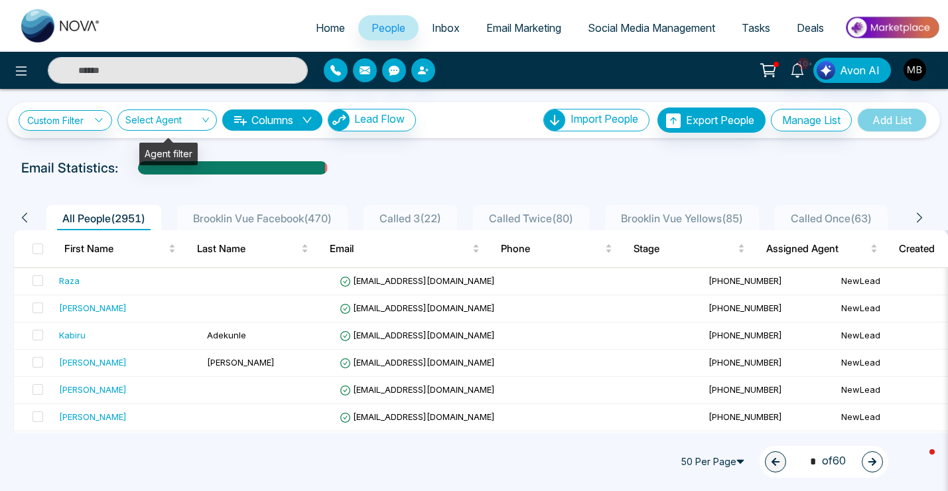
click at [267, 125] on button "Columns" at bounding box center [272, 120] width 100 height 21
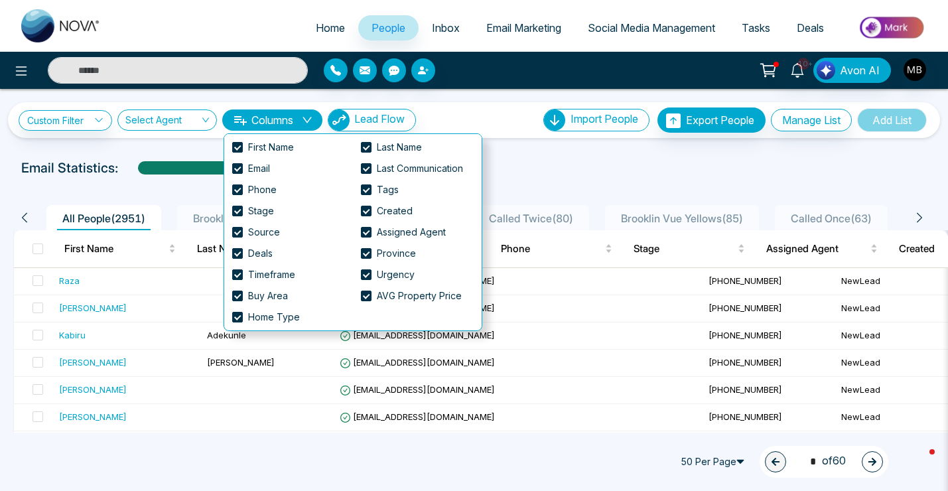
click at [267, 125] on button "Columns" at bounding box center [272, 120] width 100 height 21
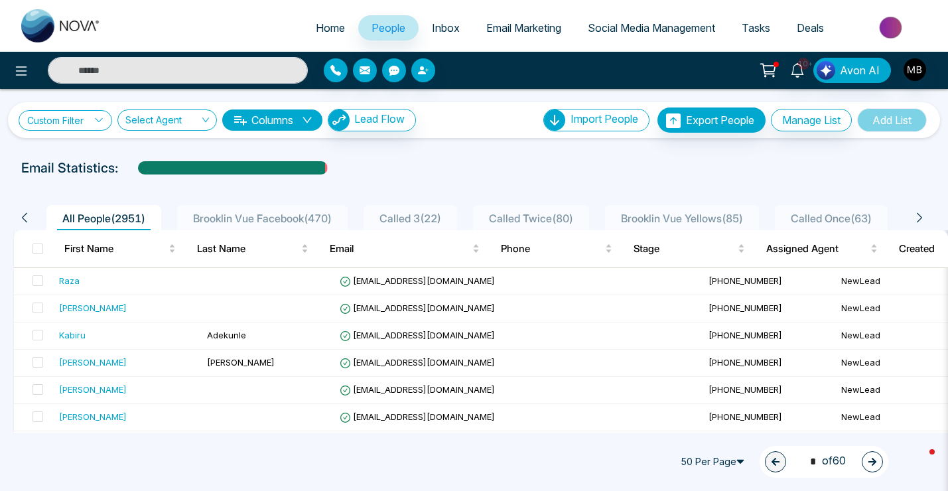
click at [95, 127] on link "Custom Filter" at bounding box center [66, 120] width 94 height 21
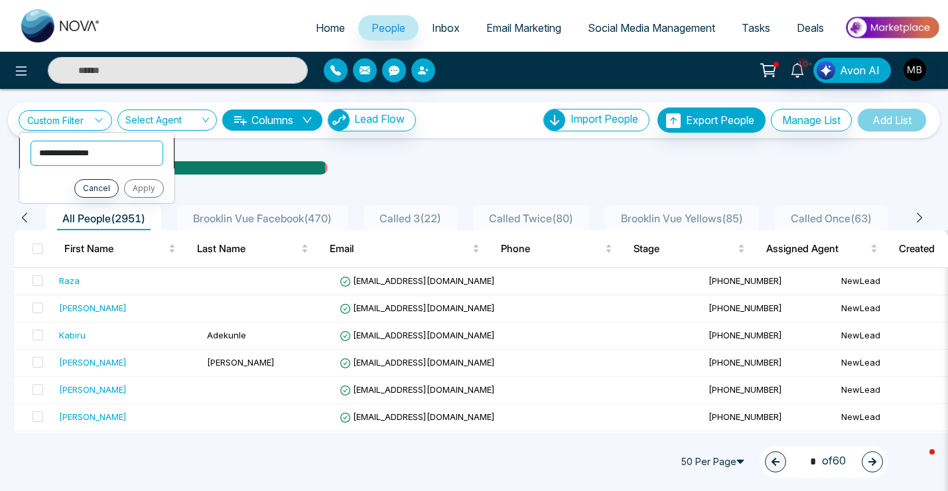
click at [88, 153] on select "**********" at bounding box center [97, 153] width 133 height 25
select select "****"
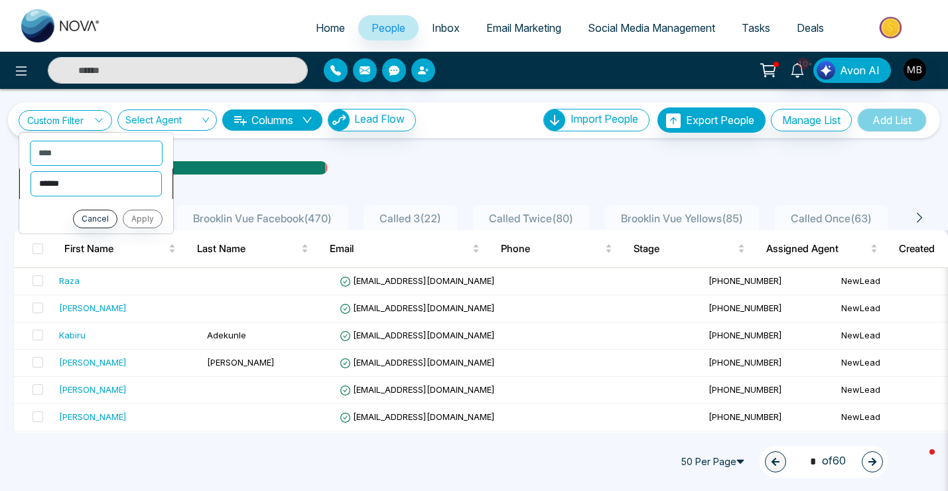
click at [95, 186] on select "**********" at bounding box center [96, 183] width 131 height 25
select select "*******"
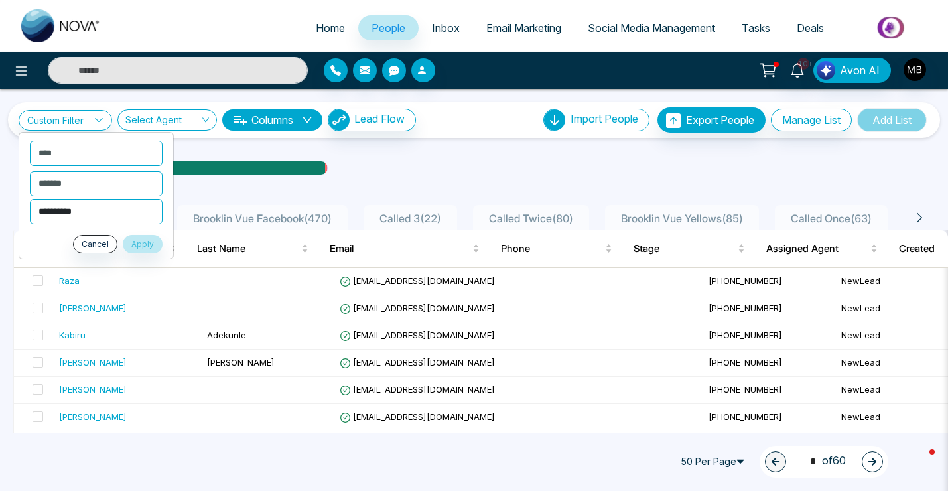
click at [91, 216] on select "**********" at bounding box center [96, 211] width 133 height 25
click at [103, 212] on select "**********" at bounding box center [96, 211] width 133 height 25
click at [102, 214] on select "**********" at bounding box center [96, 211] width 133 height 25
select select "**********"
click at [143, 245] on button "Apply" at bounding box center [143, 244] width 40 height 19
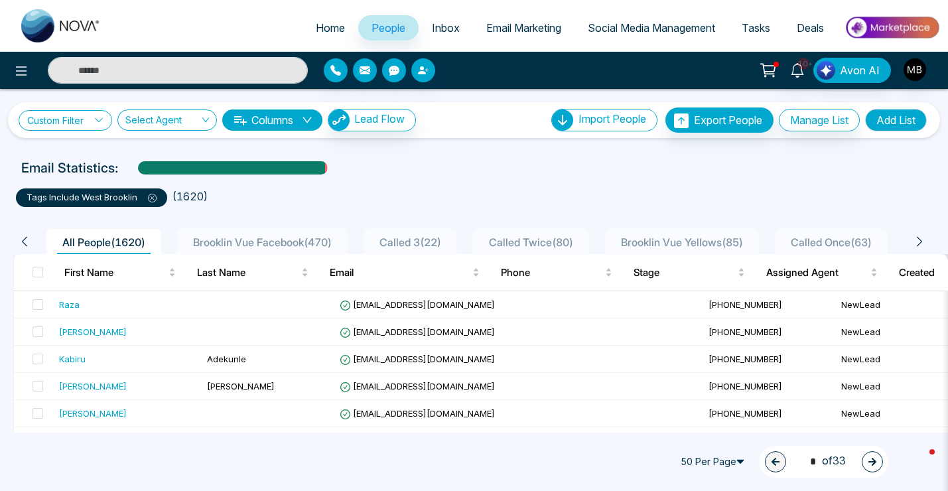
click at [88, 113] on link "Custom Filter" at bounding box center [66, 120] width 94 height 21
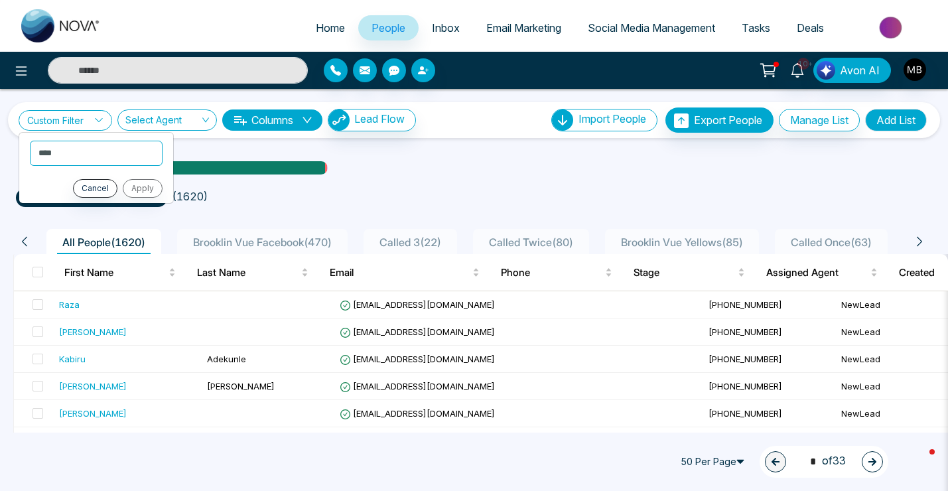
click at [90, 114] on link "Custom Filter" at bounding box center [66, 120] width 94 height 21
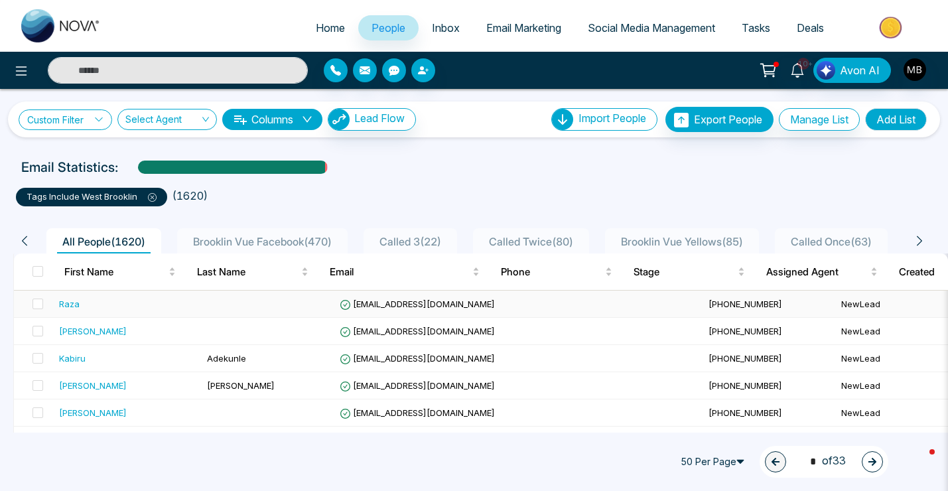
scroll to position [0, 151]
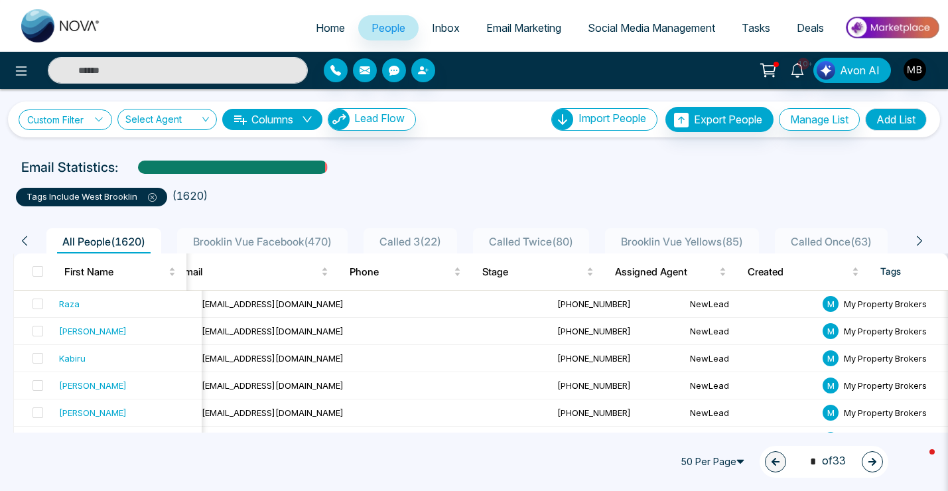
click at [92, 121] on link "Custom Filter" at bounding box center [66, 120] width 94 height 21
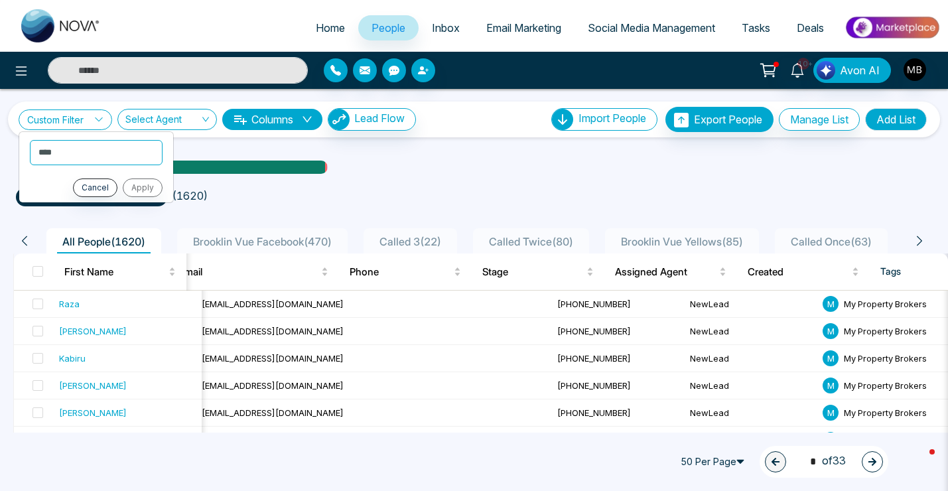
click at [92, 121] on link "Custom Filter" at bounding box center [66, 120] width 94 height 21
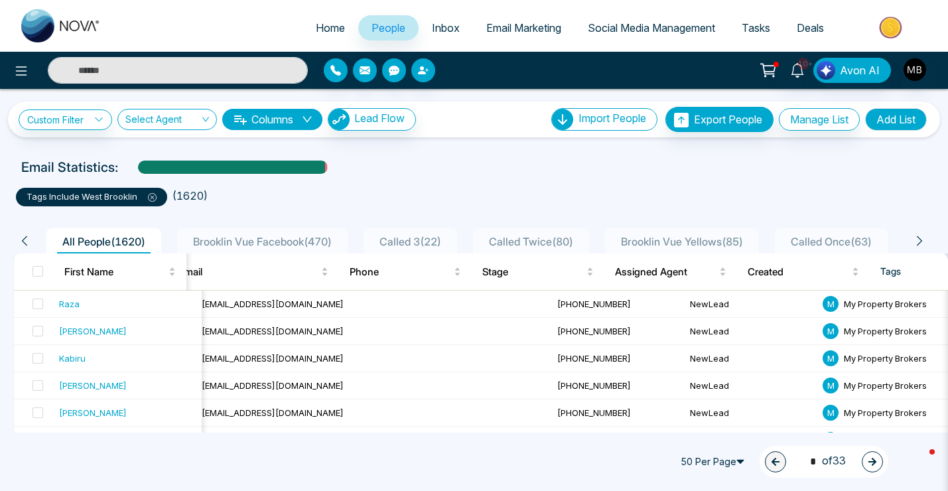
click at [897, 121] on button "Add List" at bounding box center [896, 119] width 62 height 23
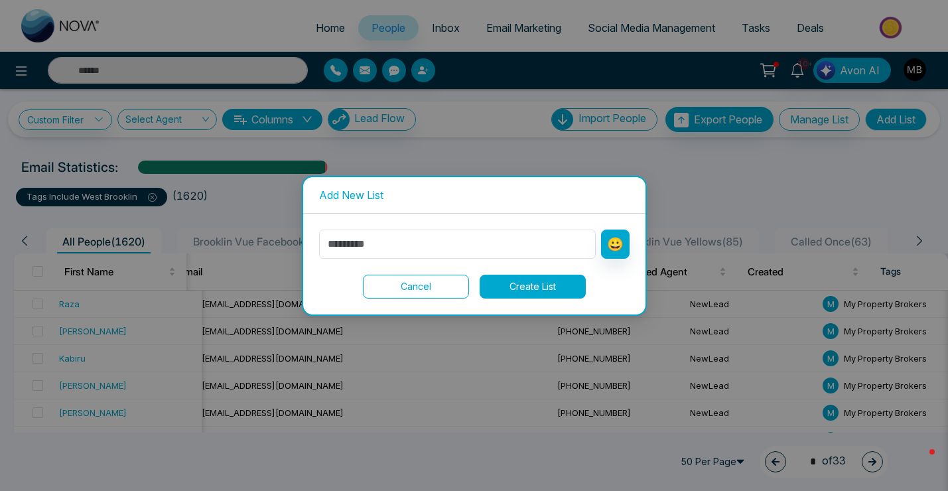
click at [432, 158] on div "Add New List 😀 Cancel Create List" at bounding box center [474, 245] width 948 height 491
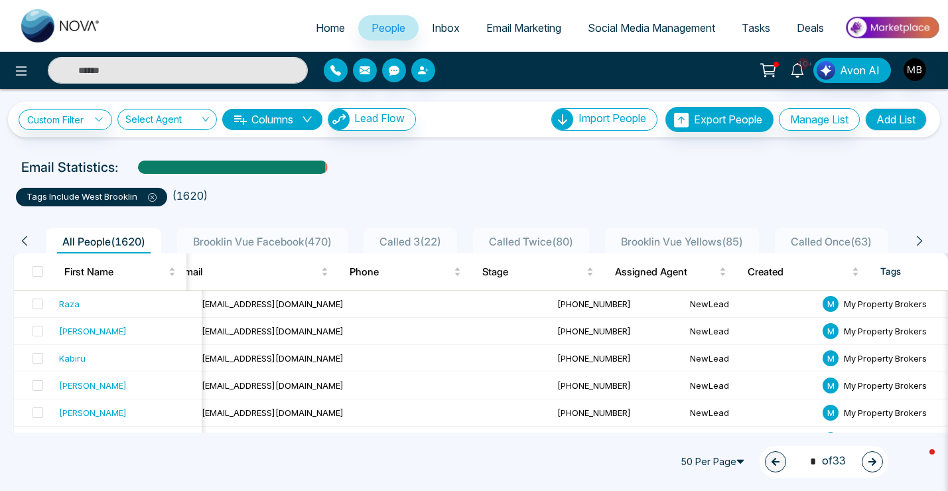
click at [905, 125] on button "Add List" at bounding box center [896, 119] width 62 height 23
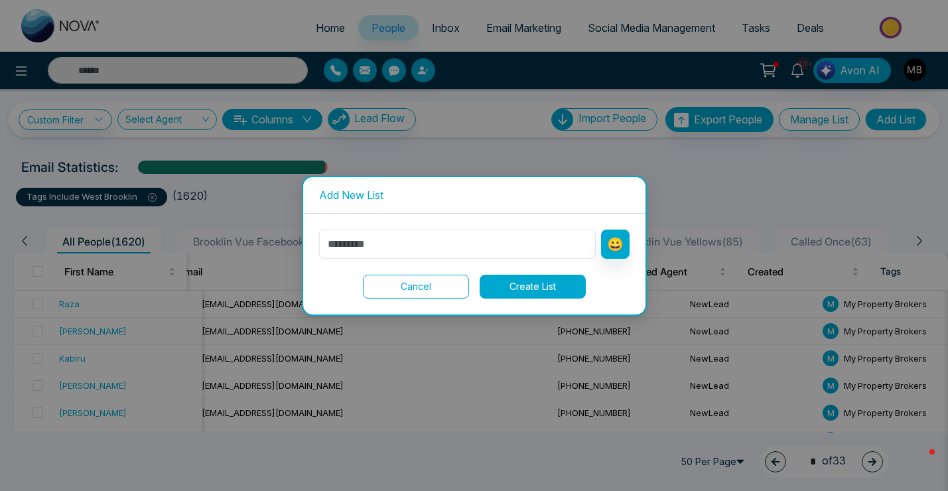
click at [495, 246] on input "text" at bounding box center [457, 244] width 277 height 29
type input "**********"
click at [525, 292] on button "Create List" at bounding box center [533, 287] width 106 height 24
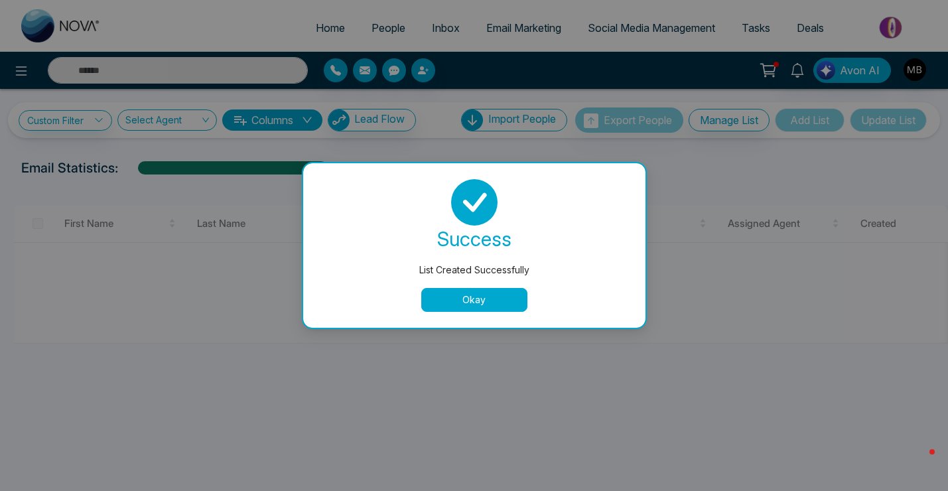
click at [506, 301] on button "Okay" at bounding box center [474, 300] width 106 height 24
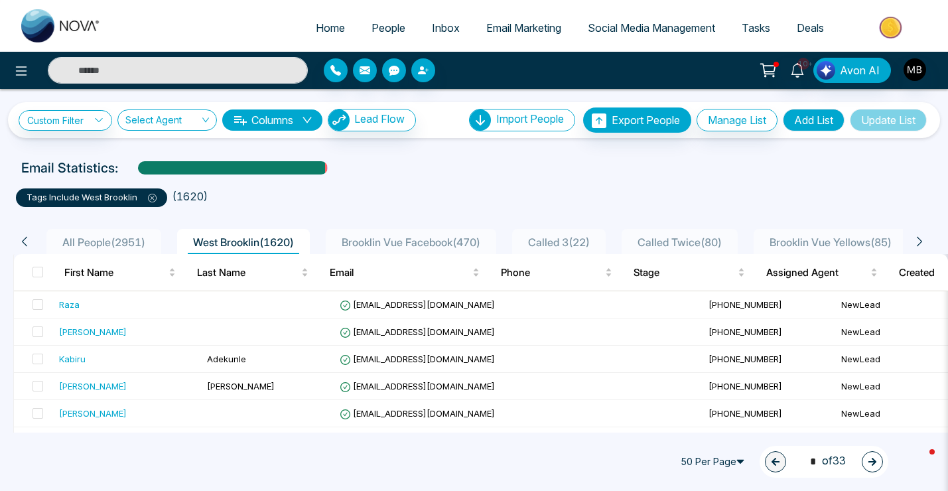
click at [139, 242] on span "All People ( 2951 )" at bounding box center [104, 242] width 94 height 13
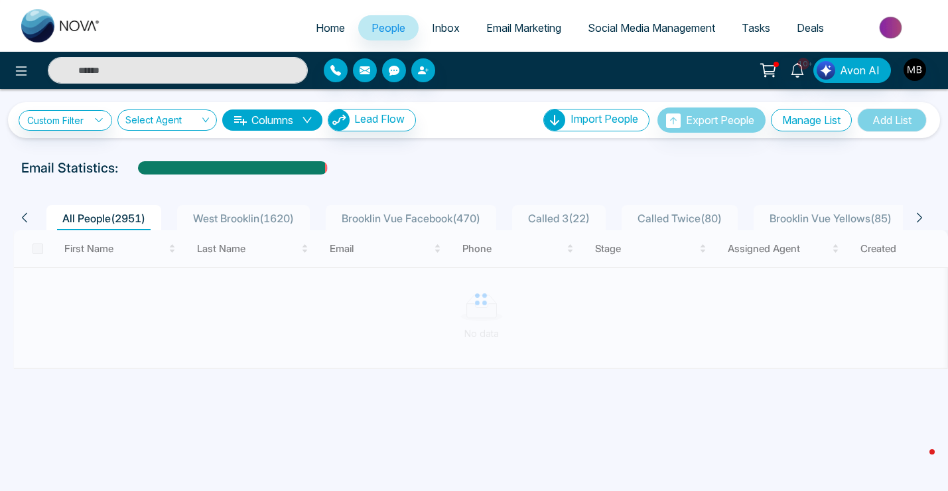
click at [254, 218] on span "West Brooklin ( 1620 )" at bounding box center [243, 218] width 111 height 13
